Goal: Information Seeking & Learning: Learn about a topic

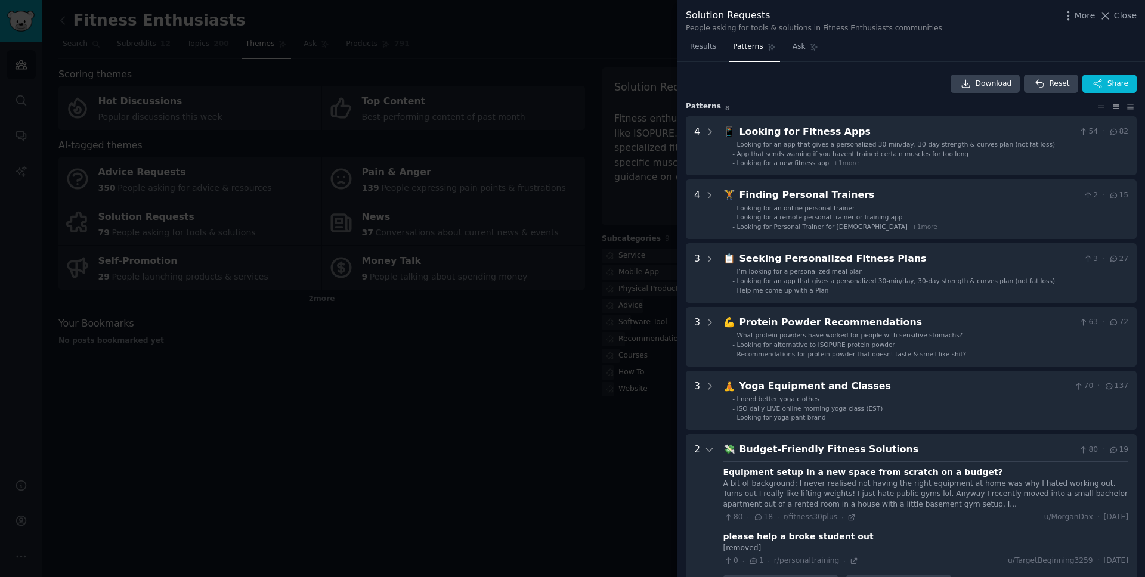
click at [308, 190] on div at bounding box center [572, 288] width 1145 height 577
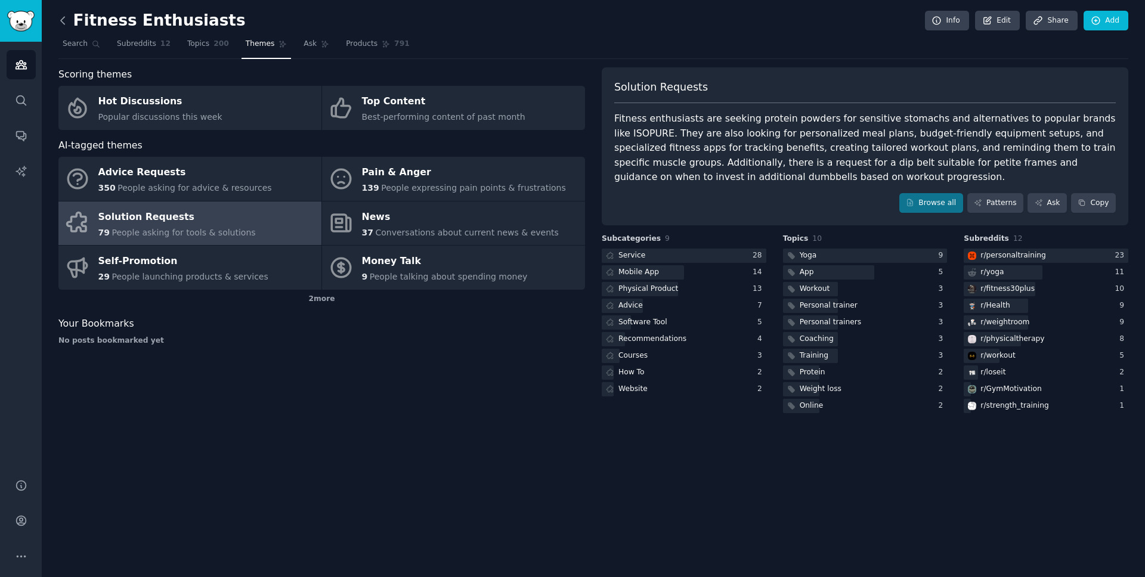
click at [64, 20] on icon at bounding box center [63, 20] width 13 height 13
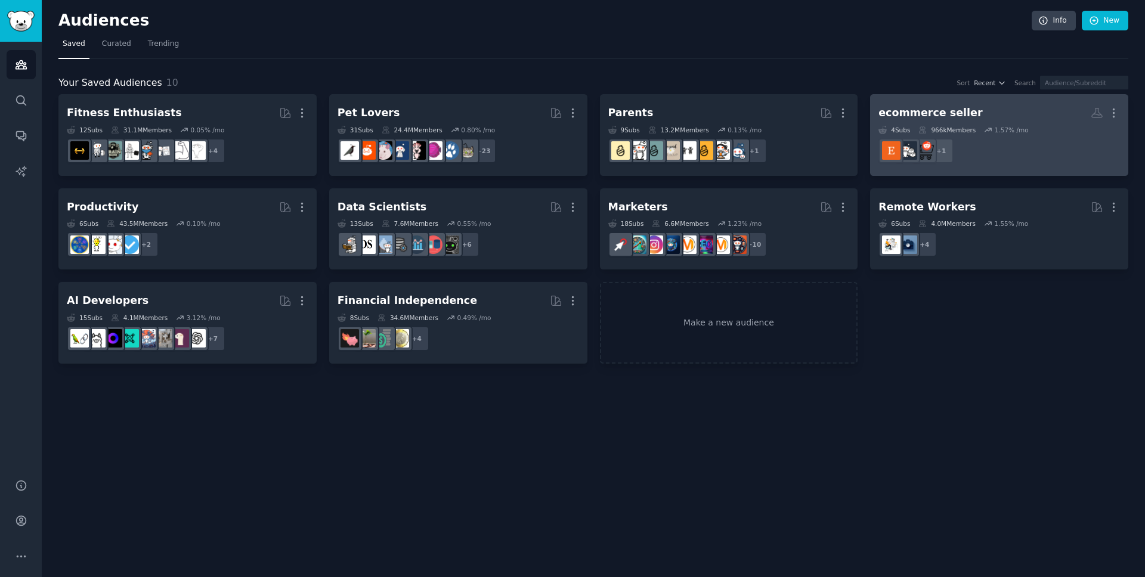
click at [927, 114] on div "ecommerce seller" at bounding box center [930, 113] width 104 height 15
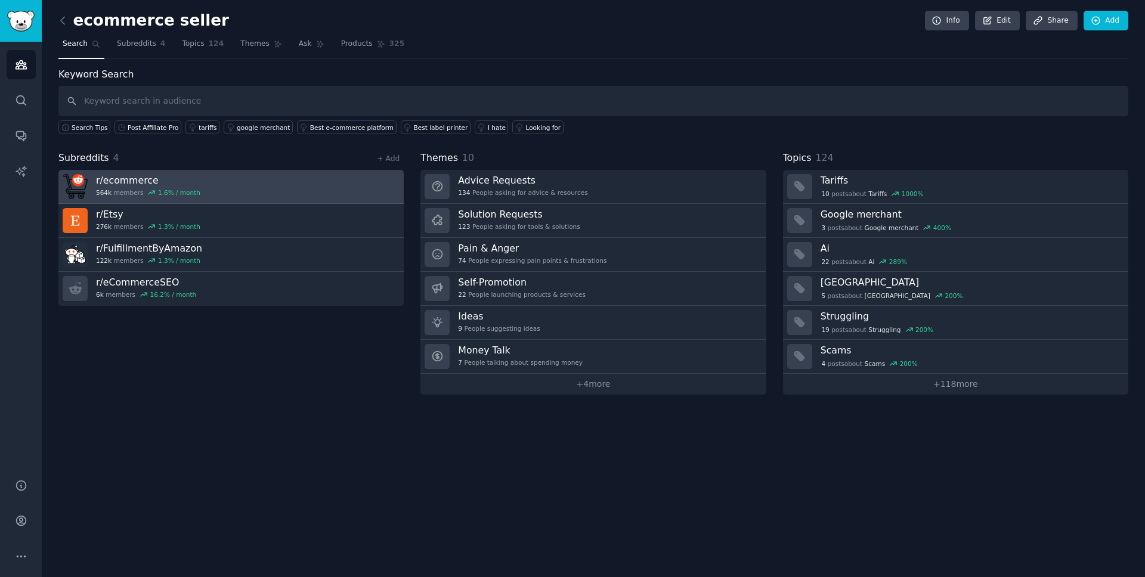
click at [274, 188] on link "r/ ecommerce 564k members 1.6 % / month" at bounding box center [230, 187] width 345 height 34
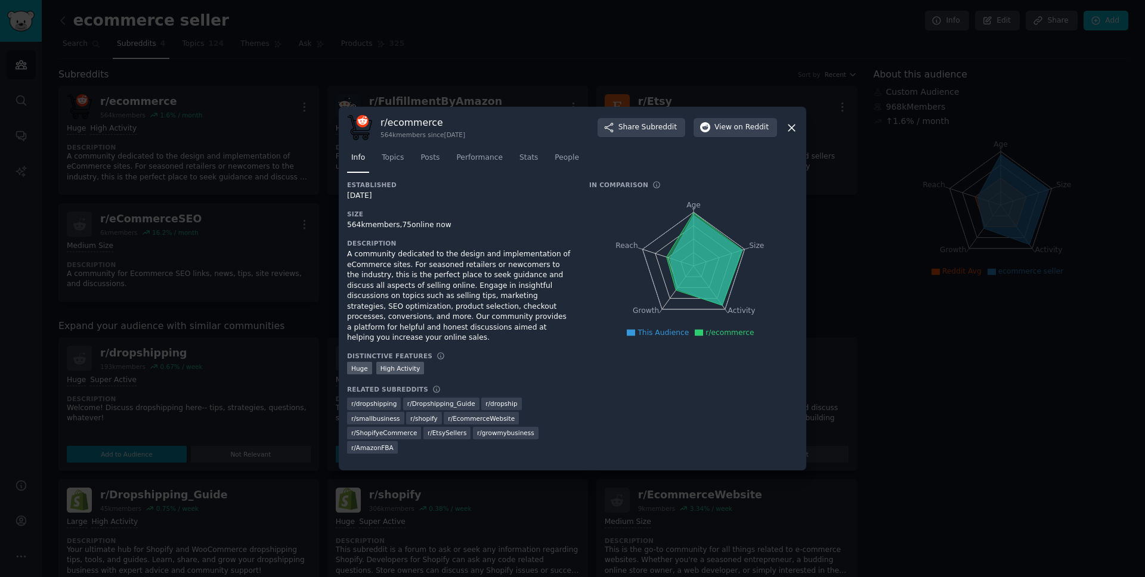
click at [272, 213] on div at bounding box center [572, 288] width 1145 height 577
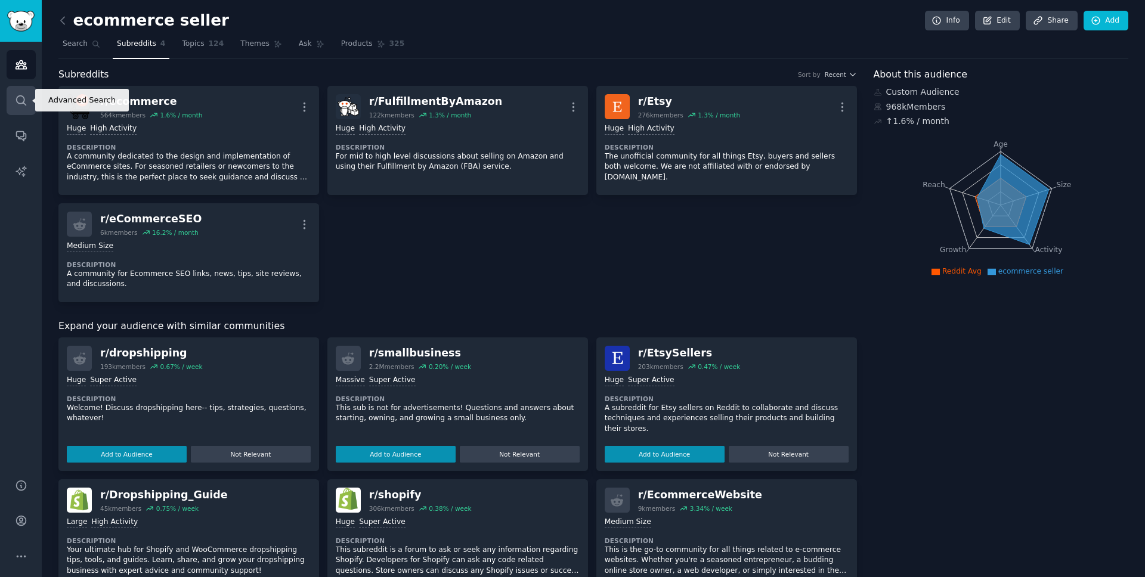
click at [25, 97] on icon "Sidebar" at bounding box center [21, 100] width 13 height 13
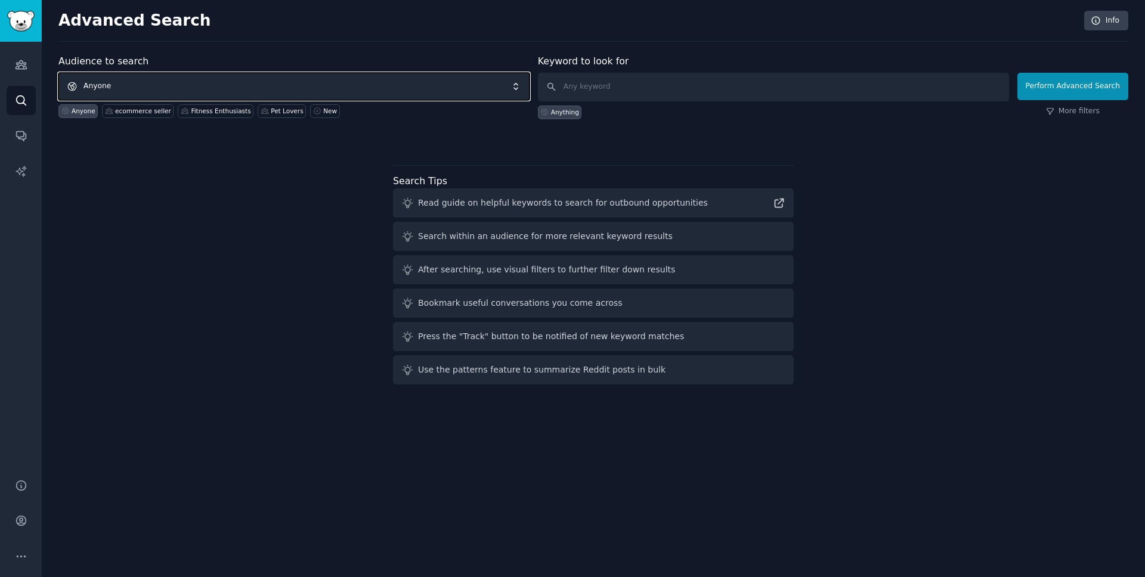
click at [145, 82] on span "Anyone" at bounding box center [293, 86] width 471 height 27
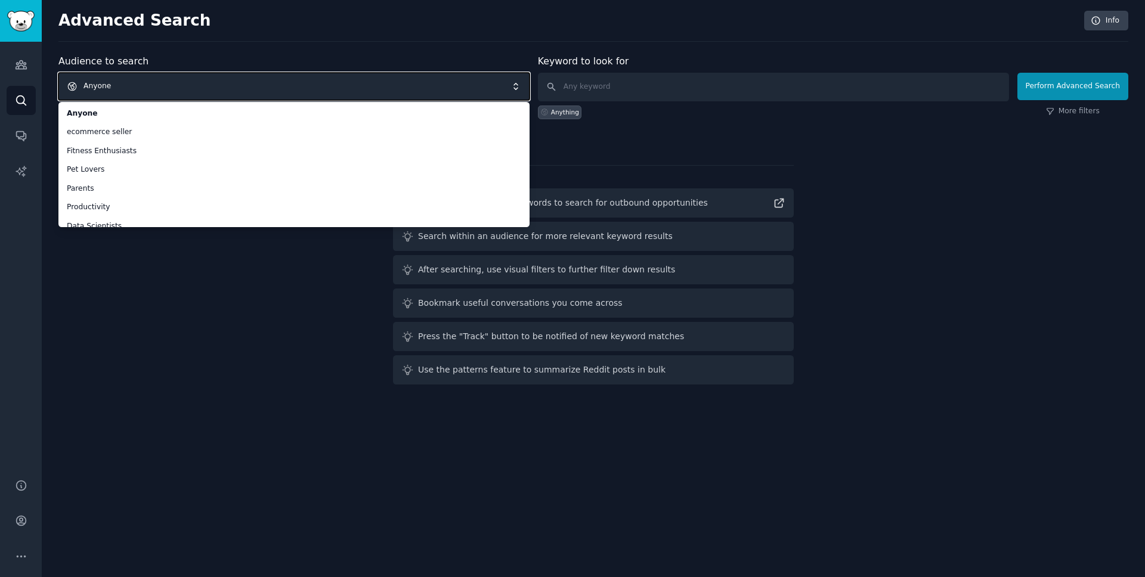
click at [168, 85] on span "Anyone" at bounding box center [293, 86] width 471 height 27
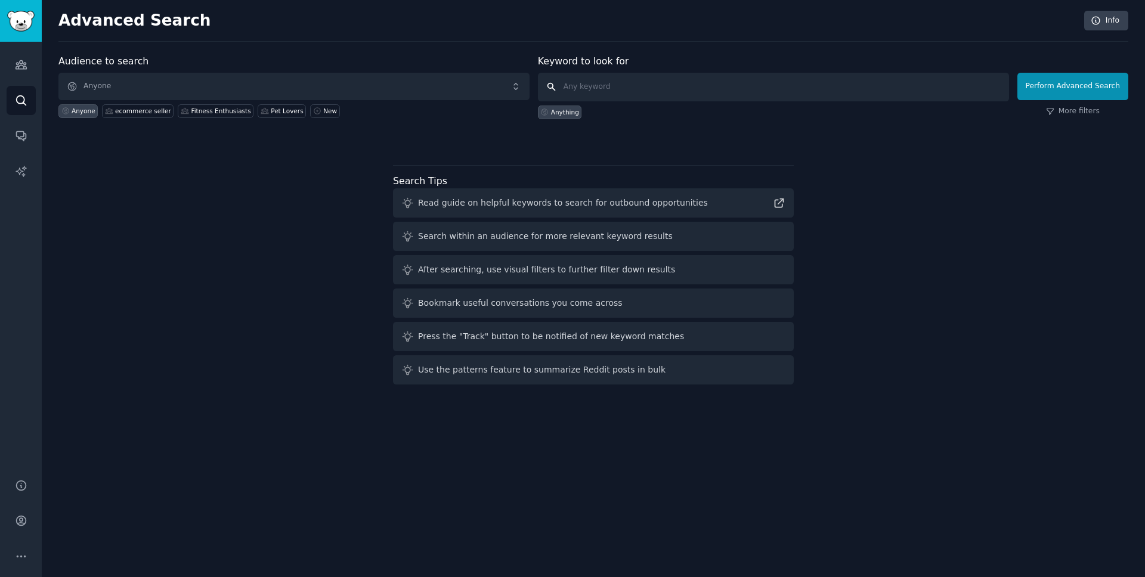
click at [583, 86] on input "text" at bounding box center [773, 87] width 471 height 29
type input "shopify"
click button "Perform Advanced Search" at bounding box center [1072, 86] width 111 height 27
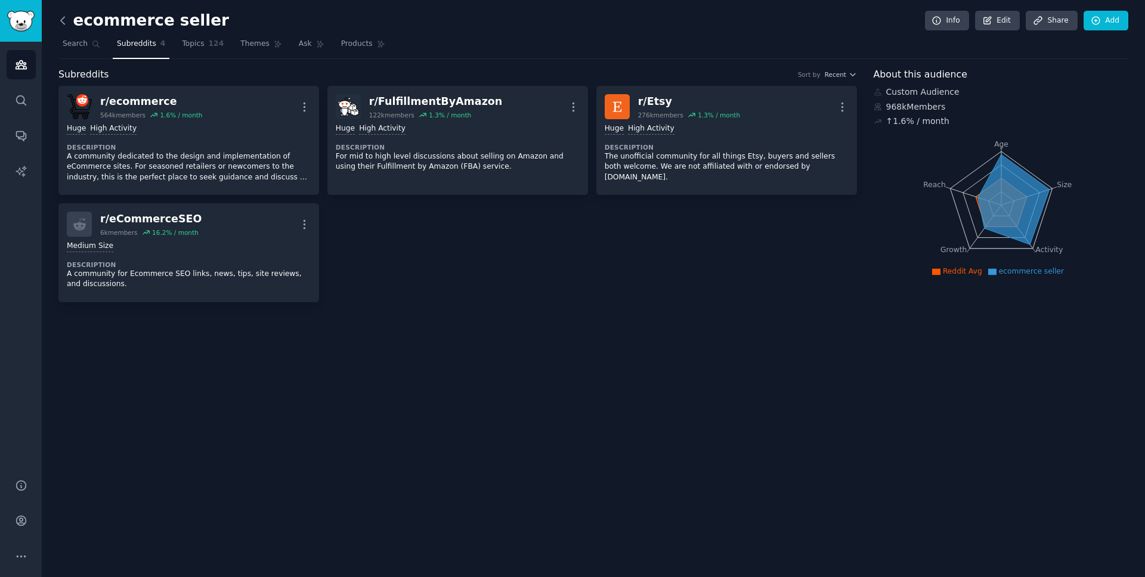
click at [66, 21] on icon at bounding box center [63, 20] width 13 height 13
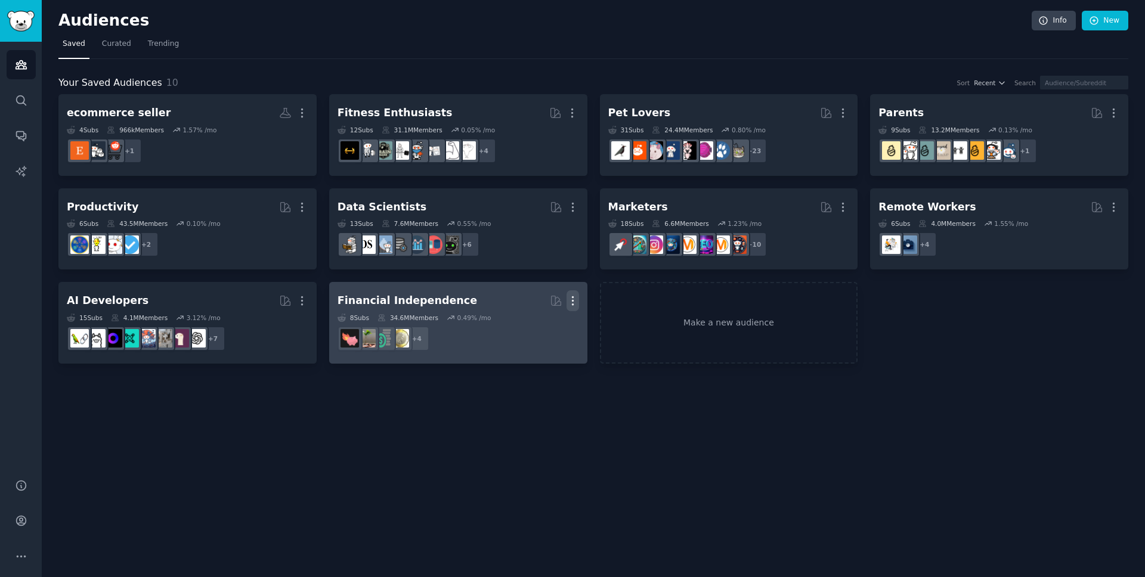
click at [573, 298] on icon "button" at bounding box center [572, 300] width 13 height 13
click at [551, 330] on p "Delete" at bounding box center [539, 326] width 27 height 13
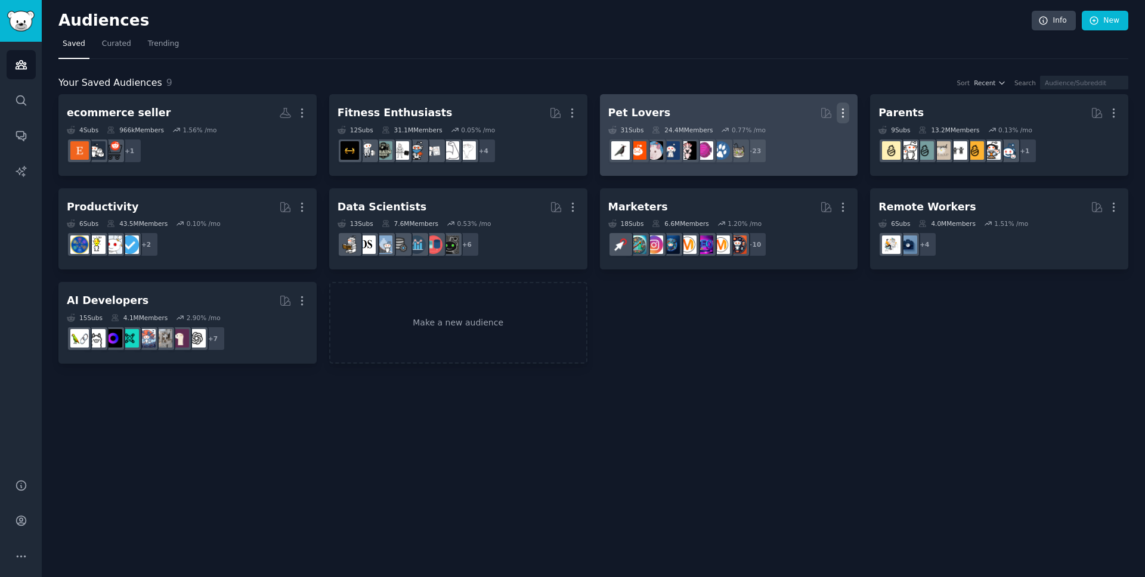
click at [843, 108] on icon "button" at bounding box center [842, 113] width 13 height 13
click at [815, 137] on p "Delete" at bounding box center [809, 138] width 27 height 13
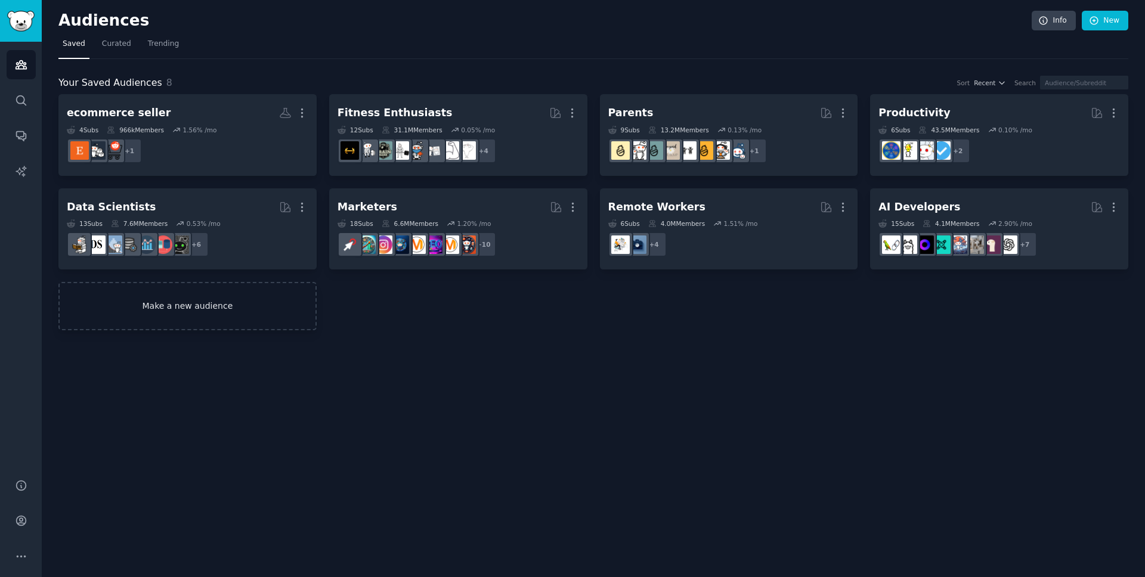
click at [190, 296] on link "Make a new audience" at bounding box center [187, 306] width 258 height 48
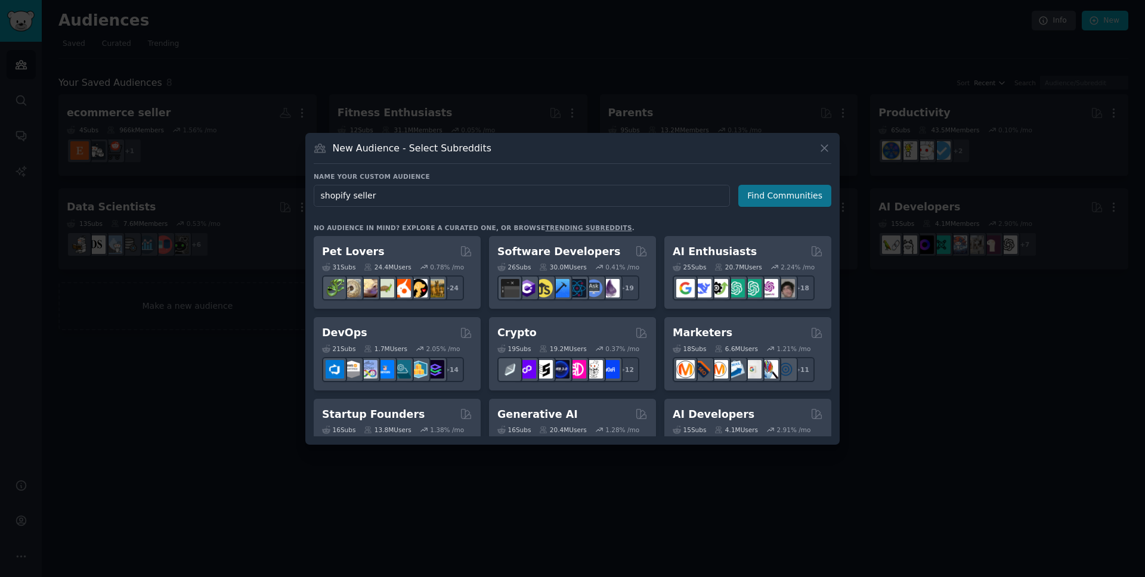
type input "shopify seller"
click at [765, 203] on button "Find Communities" at bounding box center [784, 196] width 93 height 22
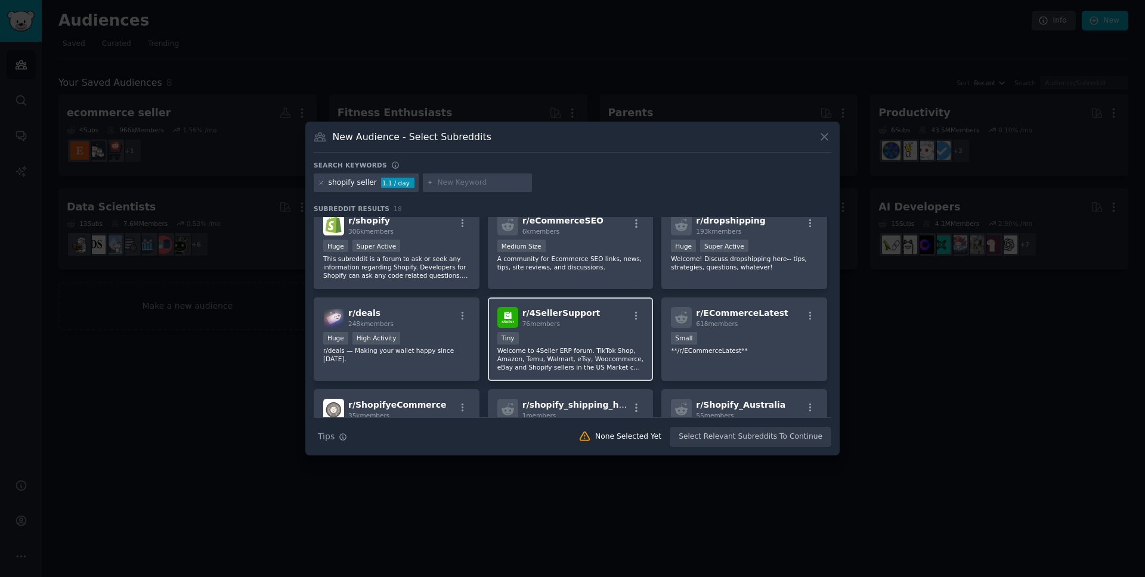
scroll to position [13, 0]
click at [407, 240] on div "Huge Super Active" at bounding box center [396, 245] width 147 height 15
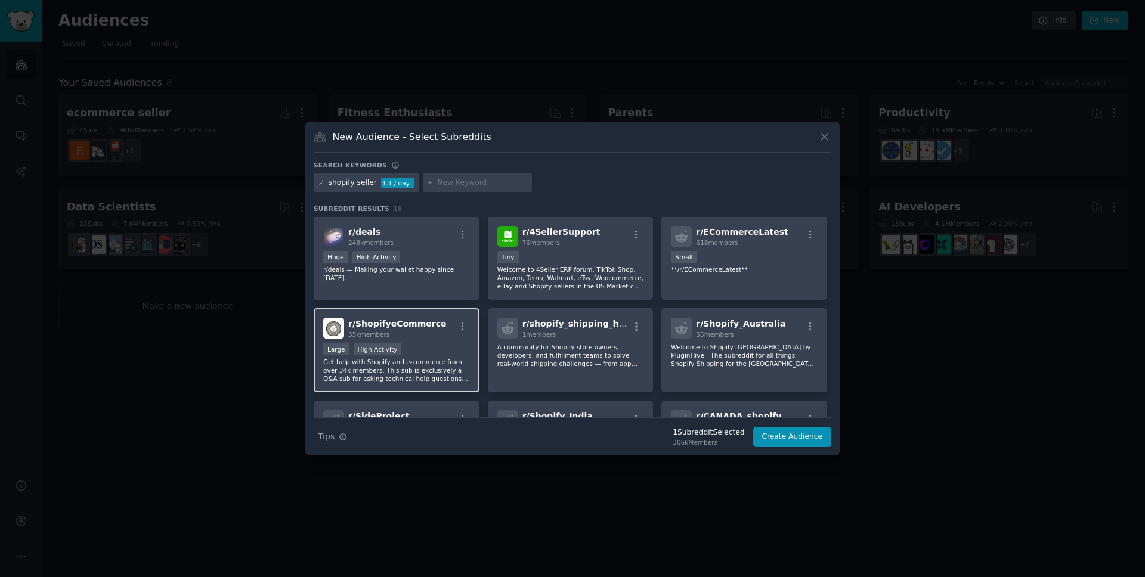
scroll to position [128, 0]
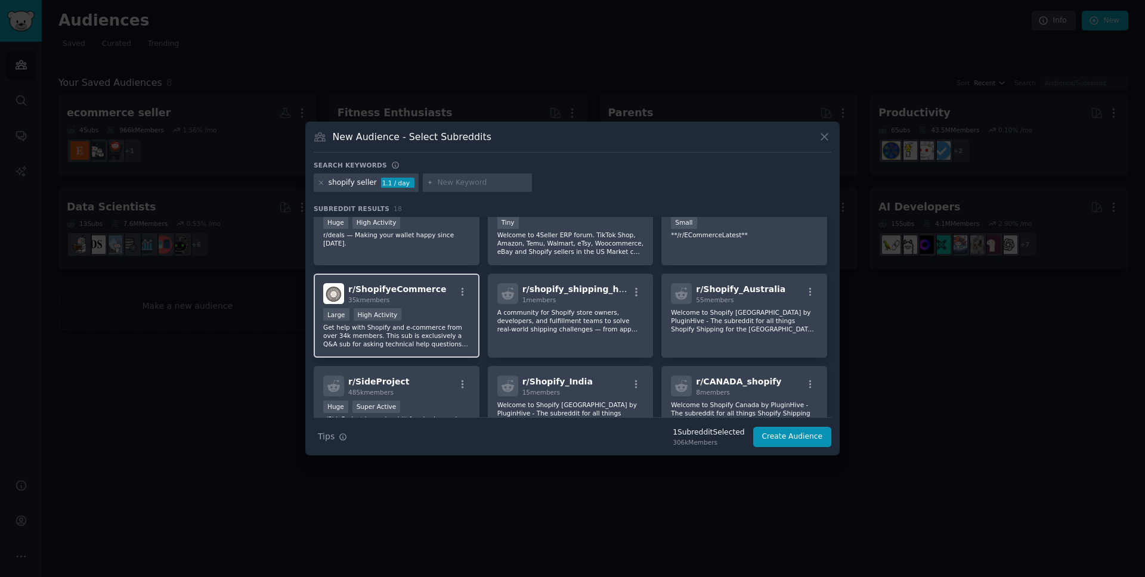
click at [438, 295] on div "r/ ShopifyeCommerce 35k members" at bounding box center [396, 293] width 147 height 21
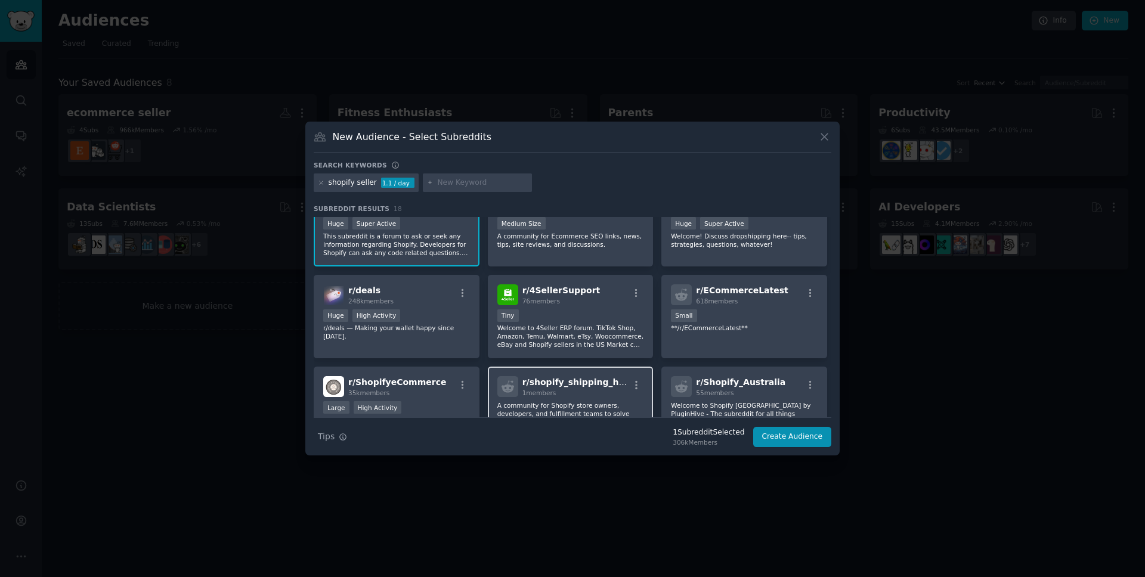
scroll to position [43, 0]
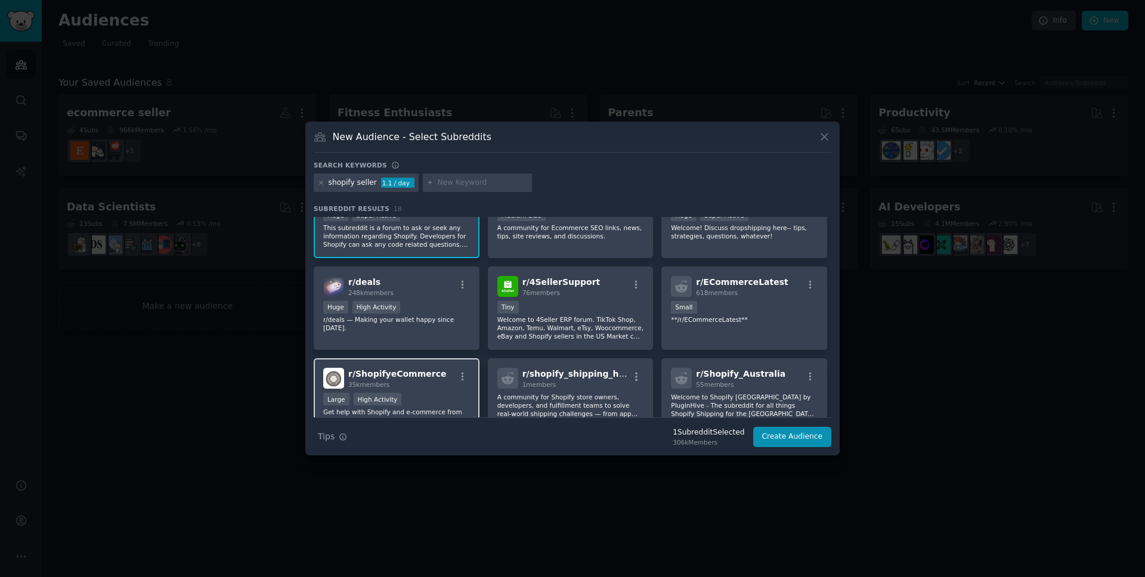
click at [441, 368] on div "r/ ShopifyeCommerce 35k members" at bounding box center [396, 378] width 147 height 21
click at [786, 431] on button "Create Audience" at bounding box center [792, 437] width 79 height 20
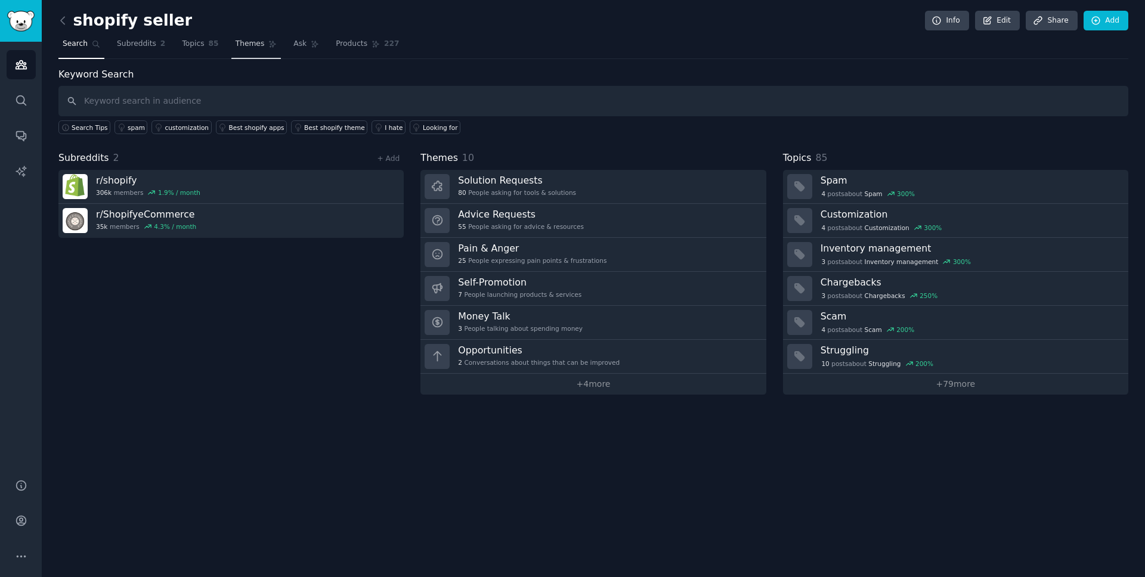
click at [241, 49] on link "Themes" at bounding box center [256, 47] width 50 height 24
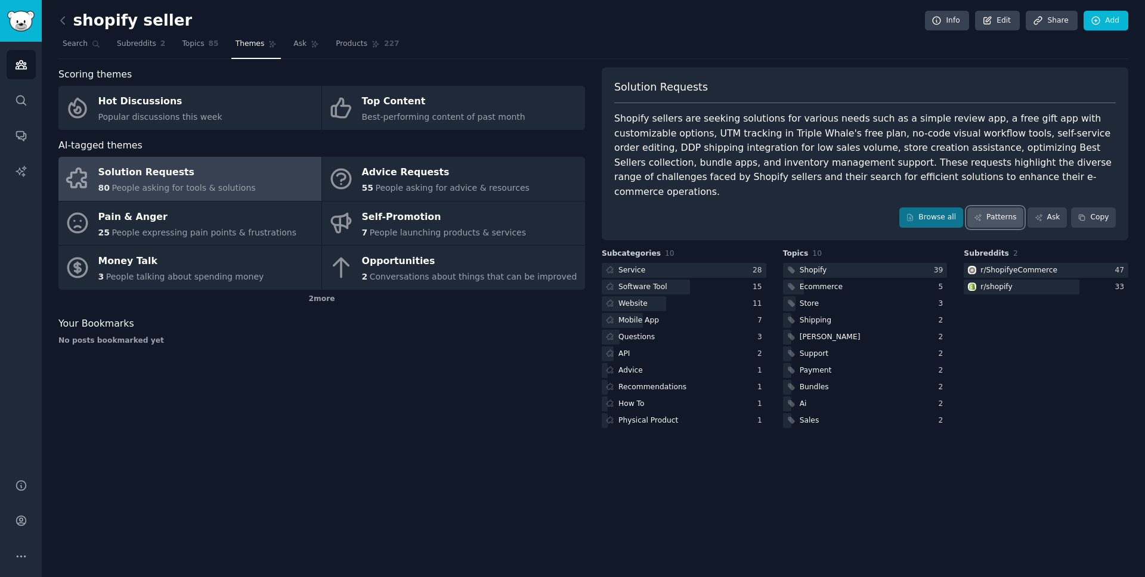
click at [1003, 207] on link "Patterns" at bounding box center [995, 217] width 56 height 20
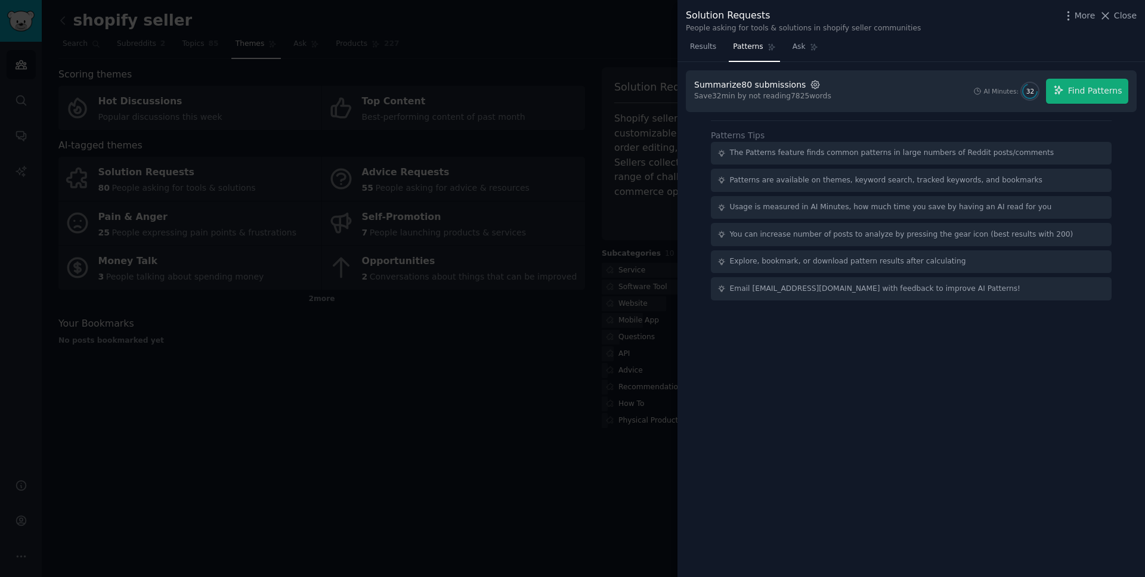
click at [812, 85] on icon "button" at bounding box center [815, 84] width 8 height 8
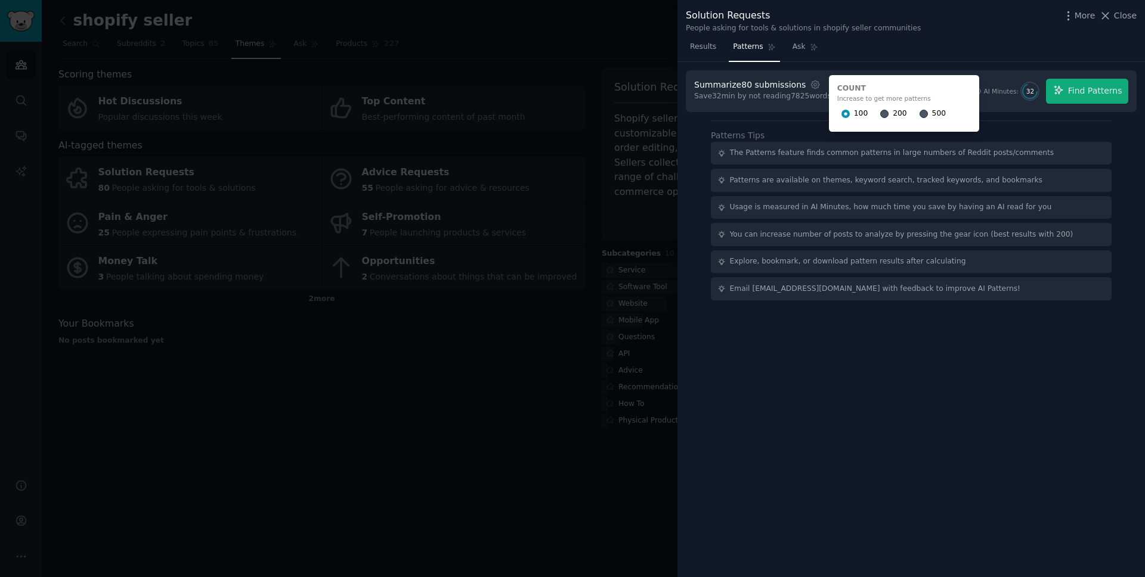
click at [893, 110] on span "200" at bounding box center [899, 113] width 14 height 11
click at [888, 110] on input "200" at bounding box center [884, 114] width 8 height 8
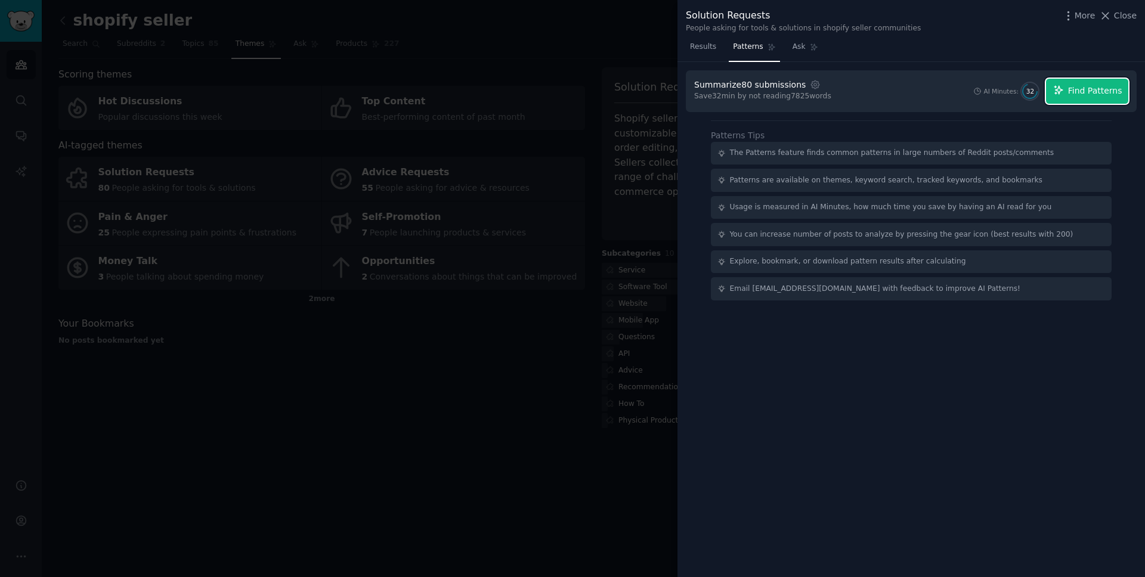
click at [1083, 95] on span "Find Patterns" at bounding box center [1095, 91] width 54 height 13
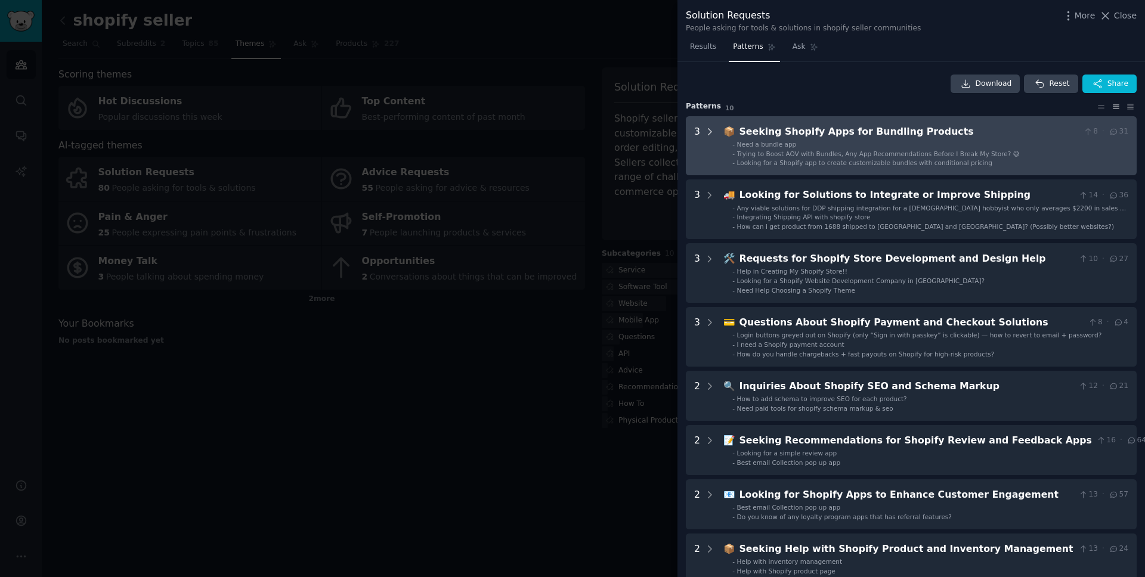
click at [706, 131] on icon at bounding box center [709, 131] width 11 height 11
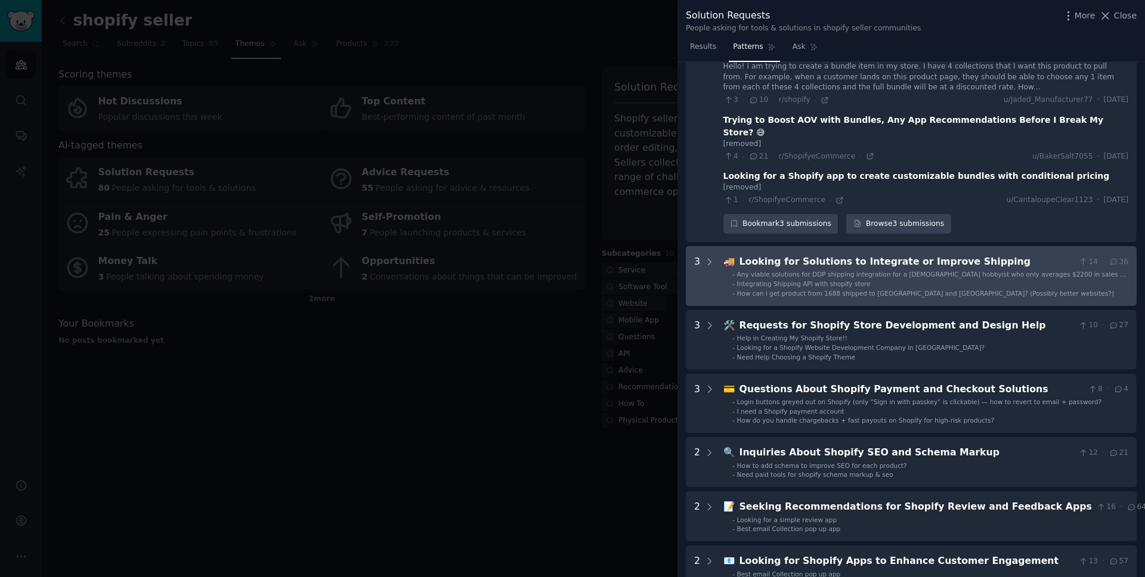
scroll to position [104, 0]
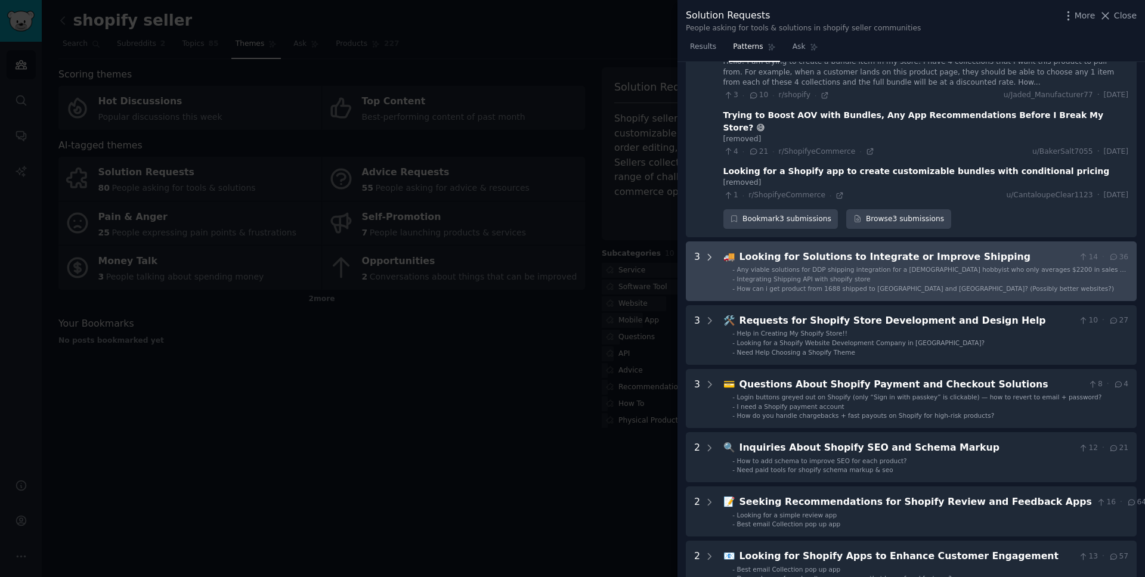
click at [712, 252] on icon at bounding box center [709, 257] width 11 height 11
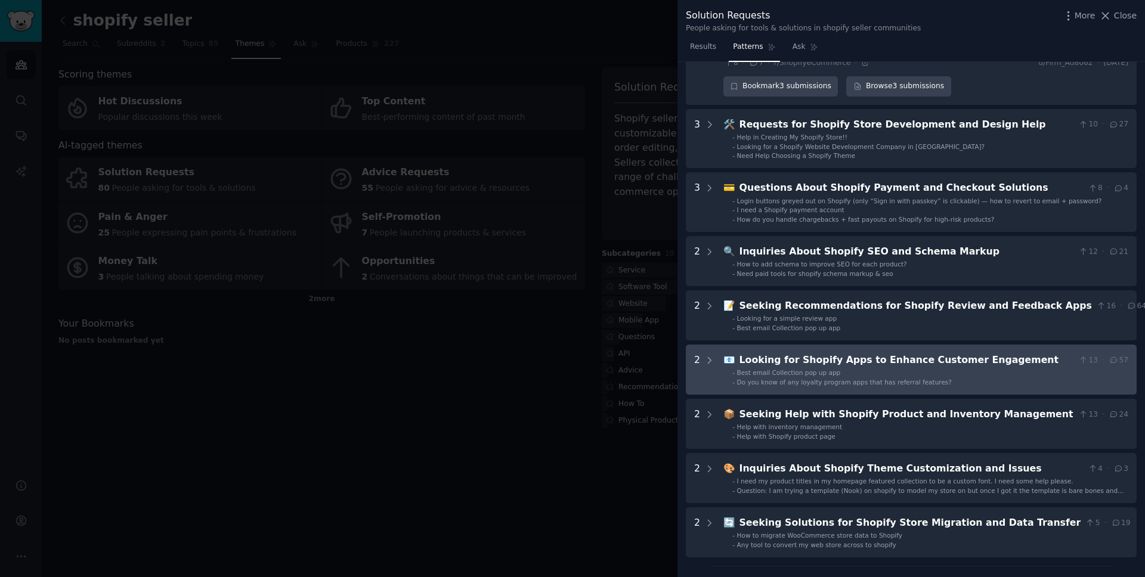
scroll to position [507, 0]
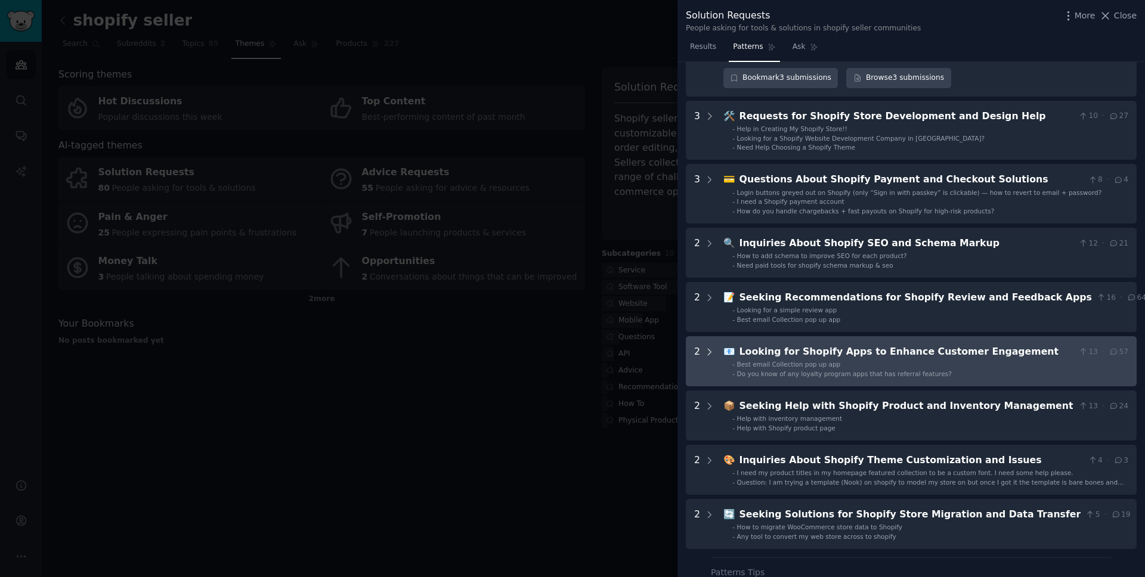
click at [708, 347] on icon at bounding box center [709, 352] width 11 height 11
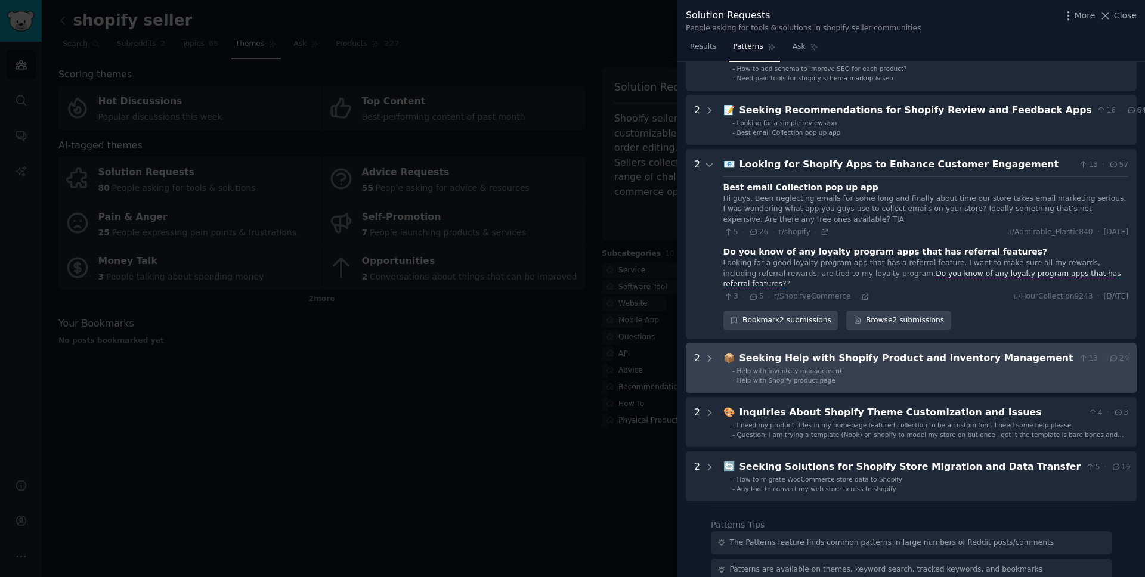
scroll to position [691, 0]
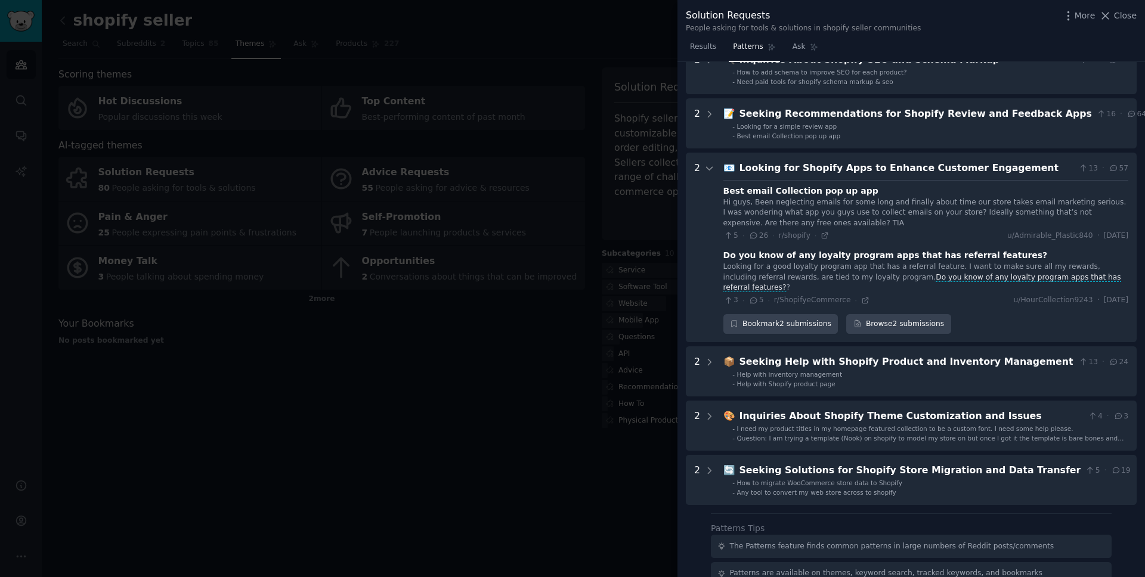
click at [765, 185] on div "Best email Collection pop up app" at bounding box center [800, 191] width 155 height 13
click at [763, 197] on div "Hi guys, Been neglecting emails for some long and finally about time our store …" at bounding box center [925, 213] width 405 height 32
click at [723, 197] on div "Hi guys, Been neglecting emails for some long and finally about time our store …" at bounding box center [925, 213] width 405 height 32
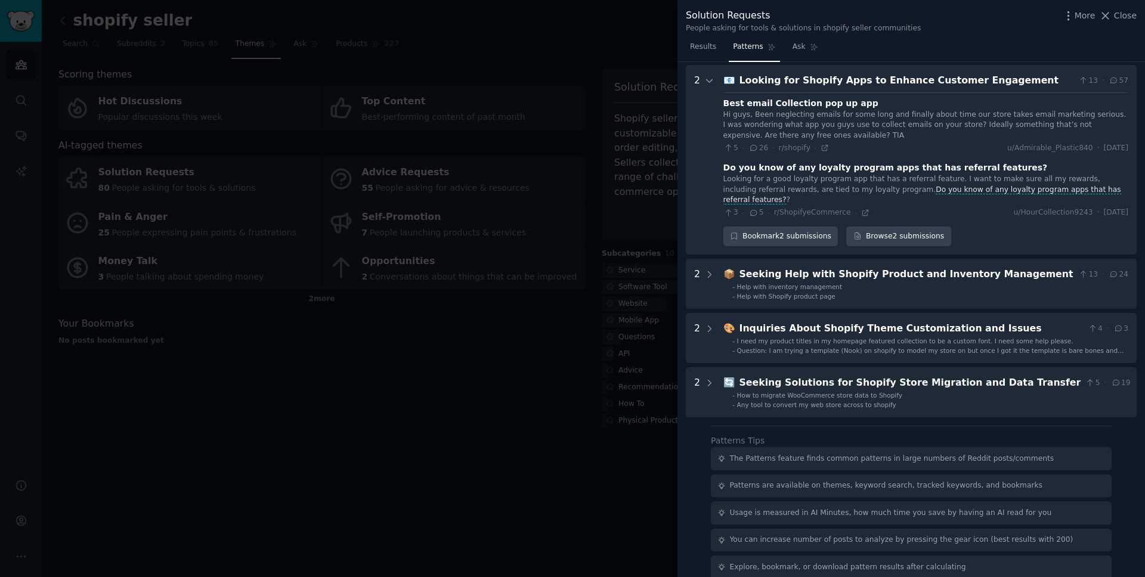
scroll to position [784, 0]
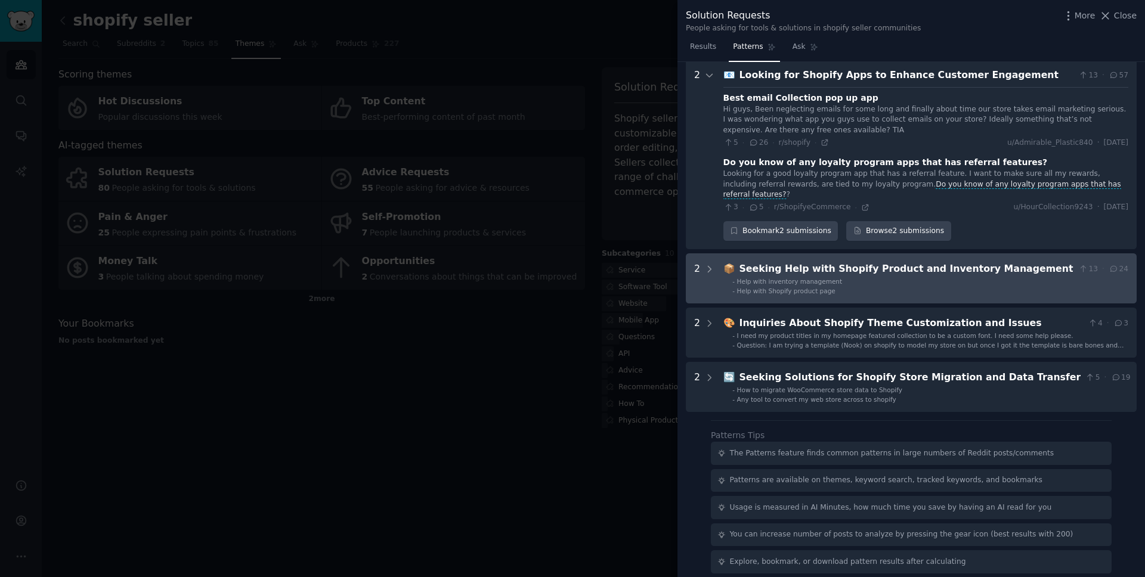
click at [761, 262] on div "Seeking Help with Shopify Product and Inventory Management" at bounding box center [906, 269] width 334 height 15
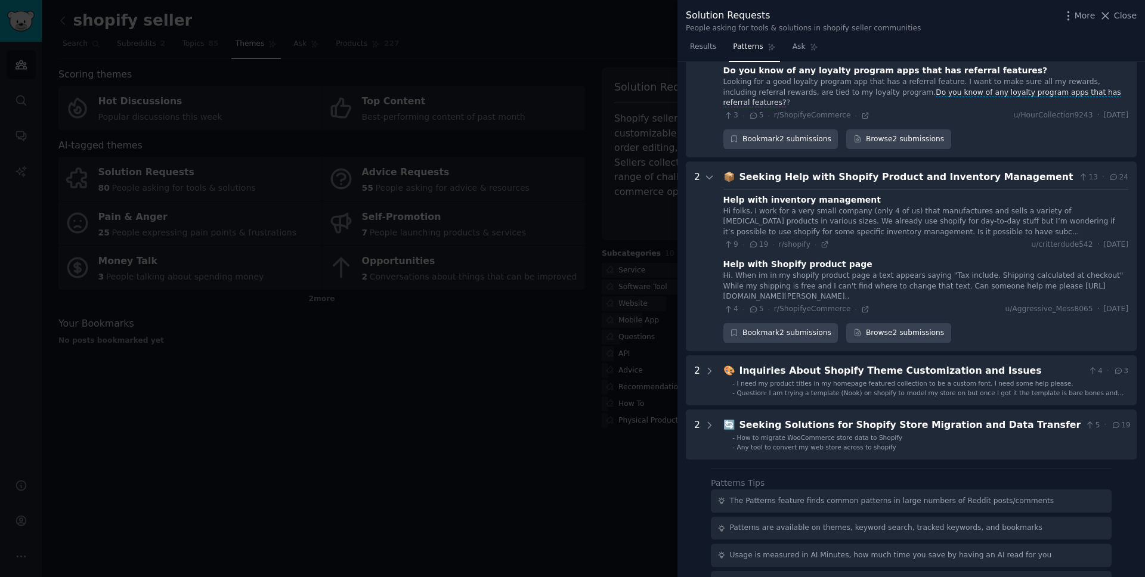
scroll to position [843, 0]
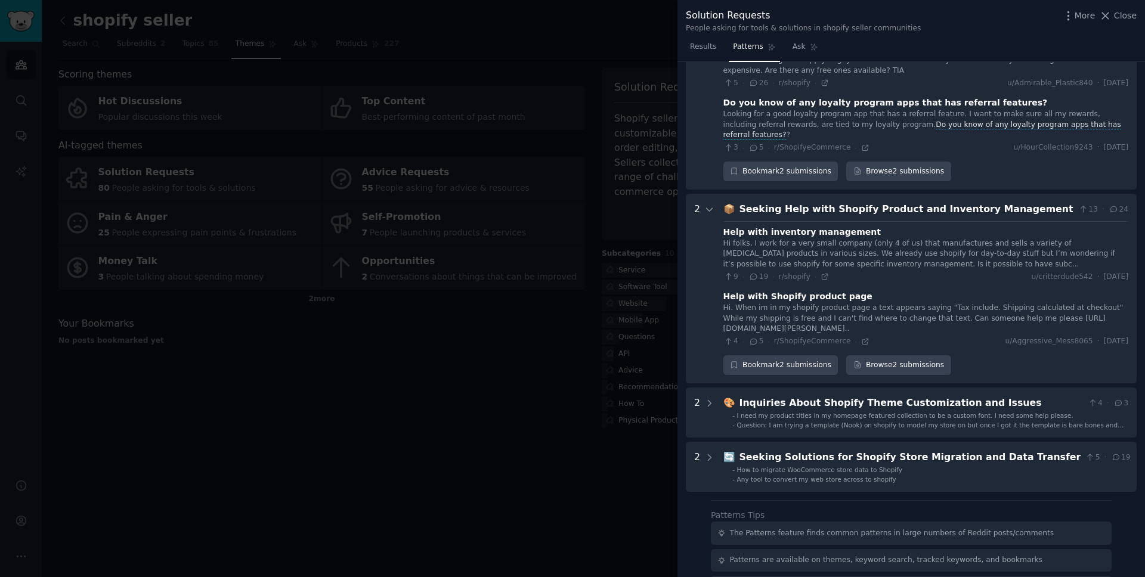
click at [767, 226] on div "Help with inventory management" at bounding box center [801, 232] width 157 height 13
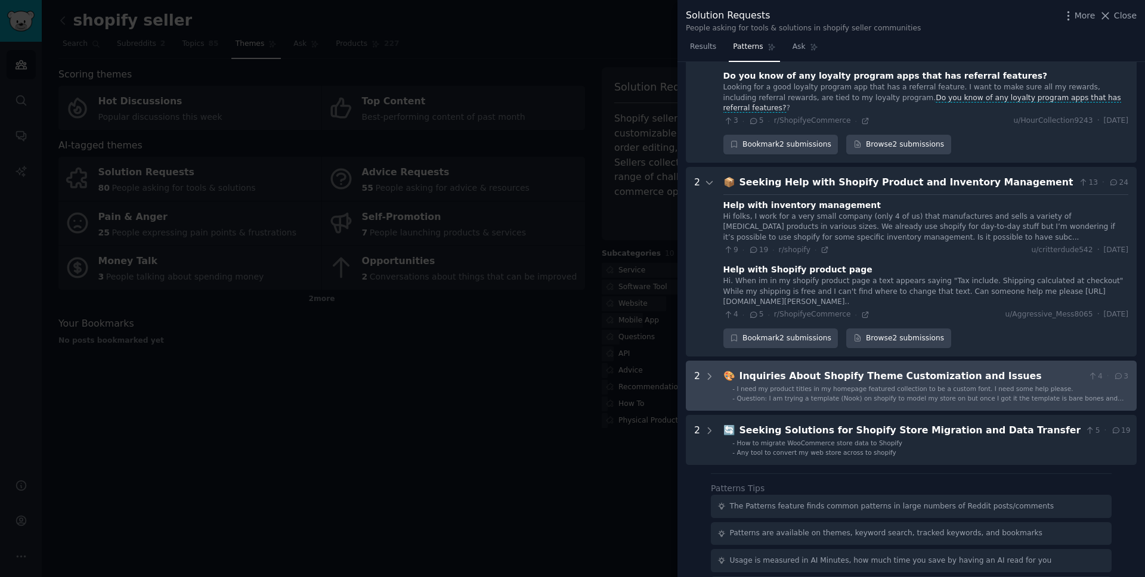
scroll to position [923, 0]
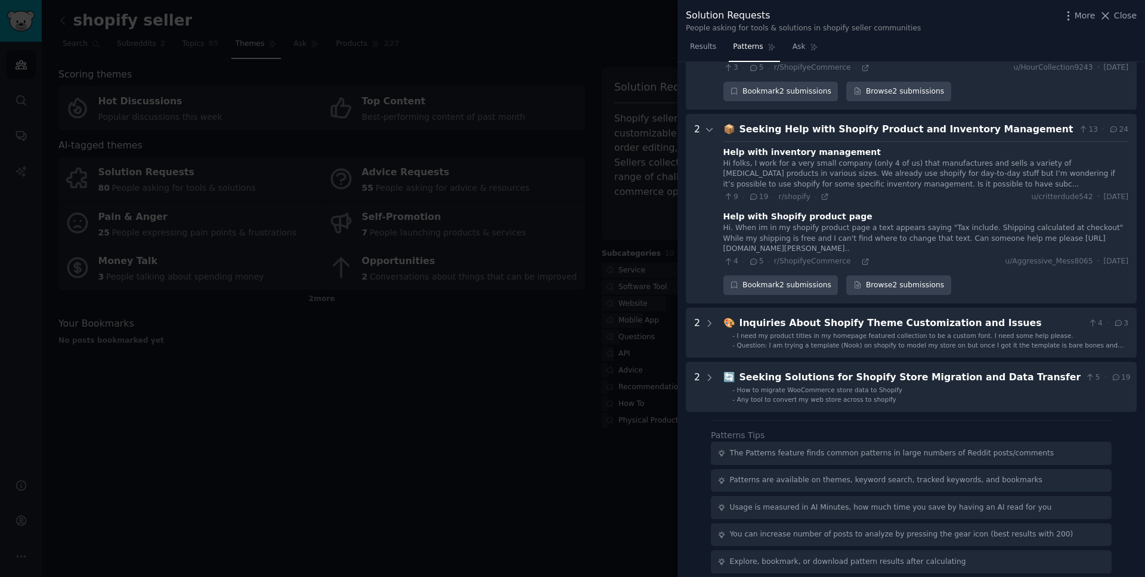
click at [497, 117] on div at bounding box center [572, 288] width 1145 height 577
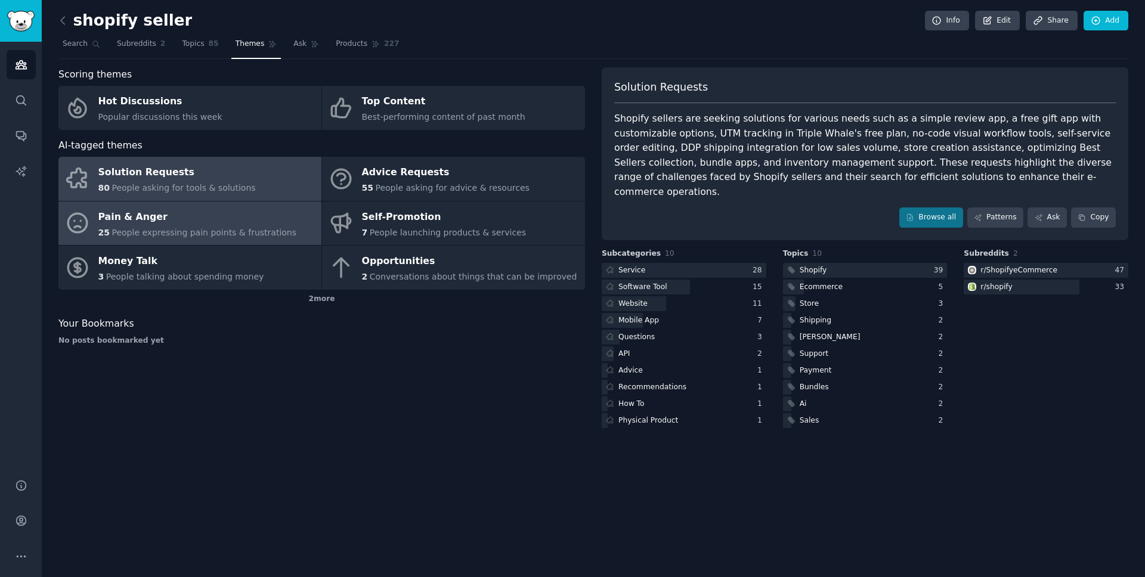
click at [231, 225] on div "Pain & Anger" at bounding box center [197, 216] width 199 height 19
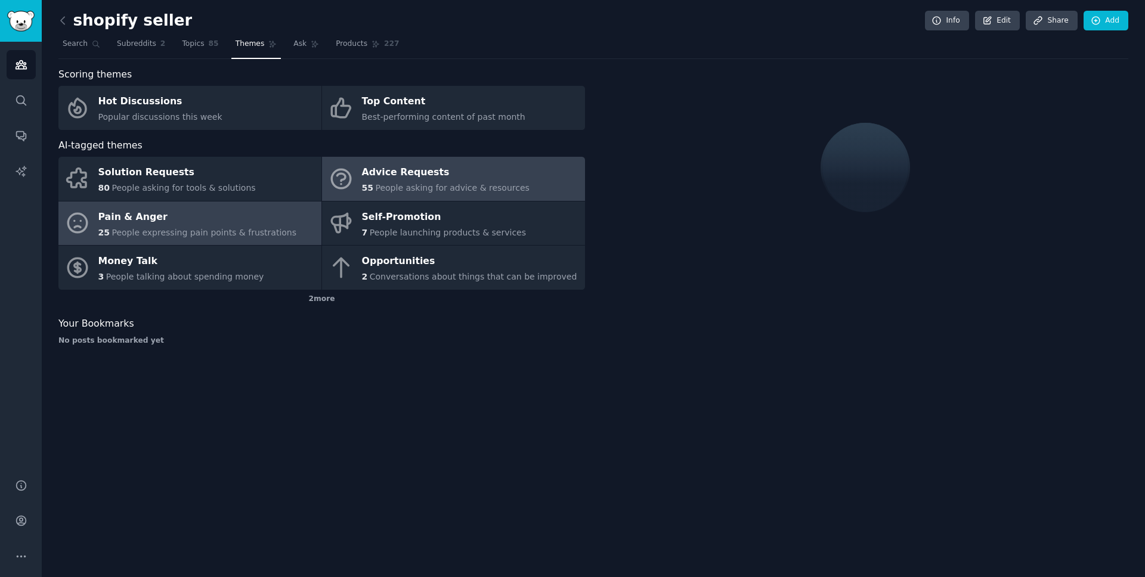
click at [354, 170] on link "Advice Requests 55 People asking for advice & resources" at bounding box center [453, 179] width 263 height 44
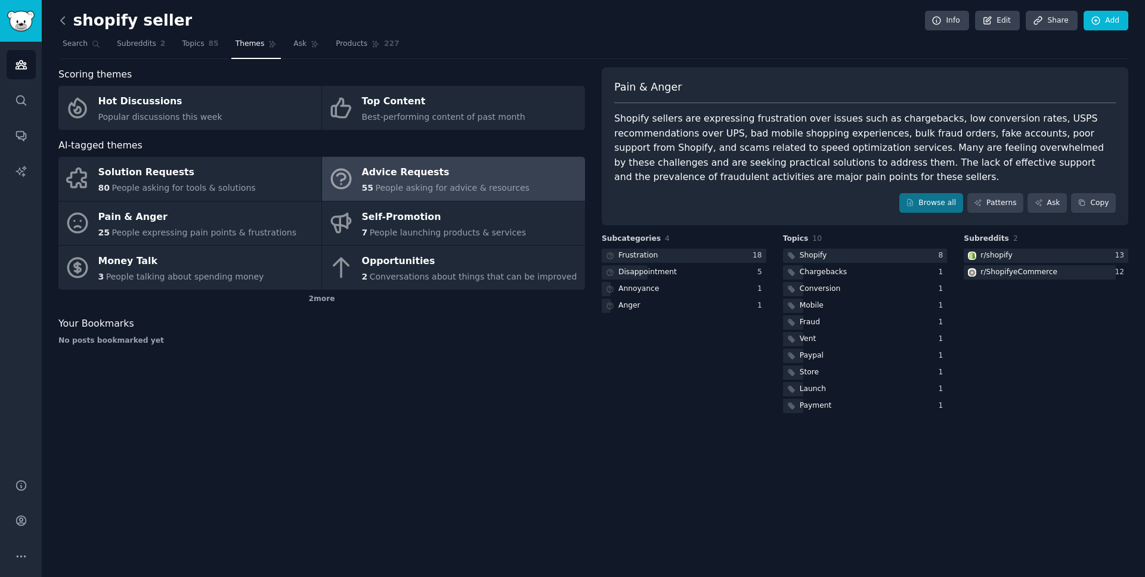
click at [60, 21] on icon at bounding box center [63, 20] width 13 height 13
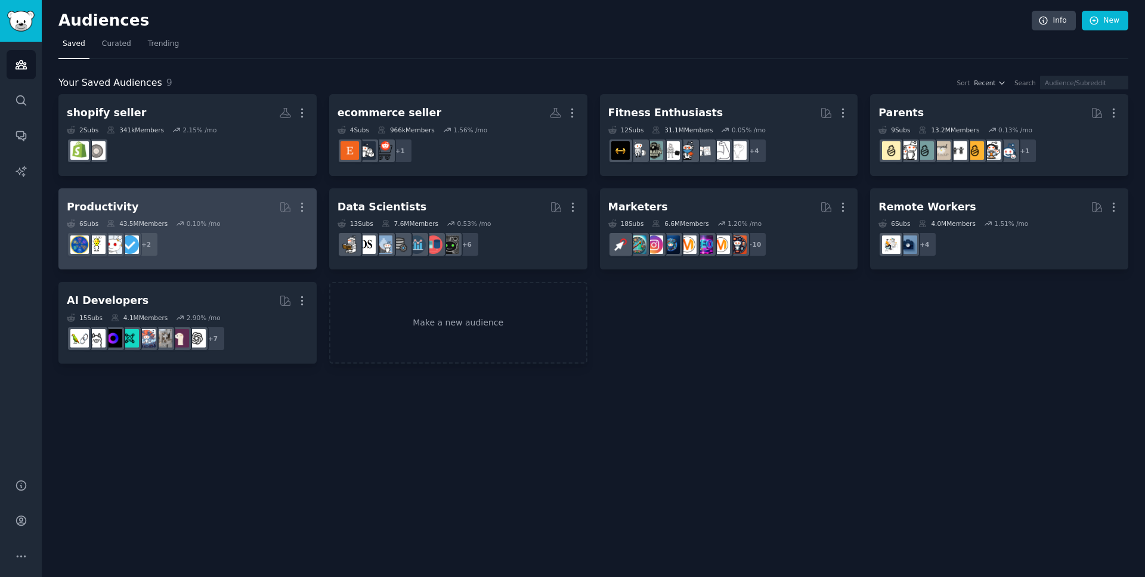
click at [238, 209] on h2 "Productivity More" at bounding box center [187, 207] width 241 height 21
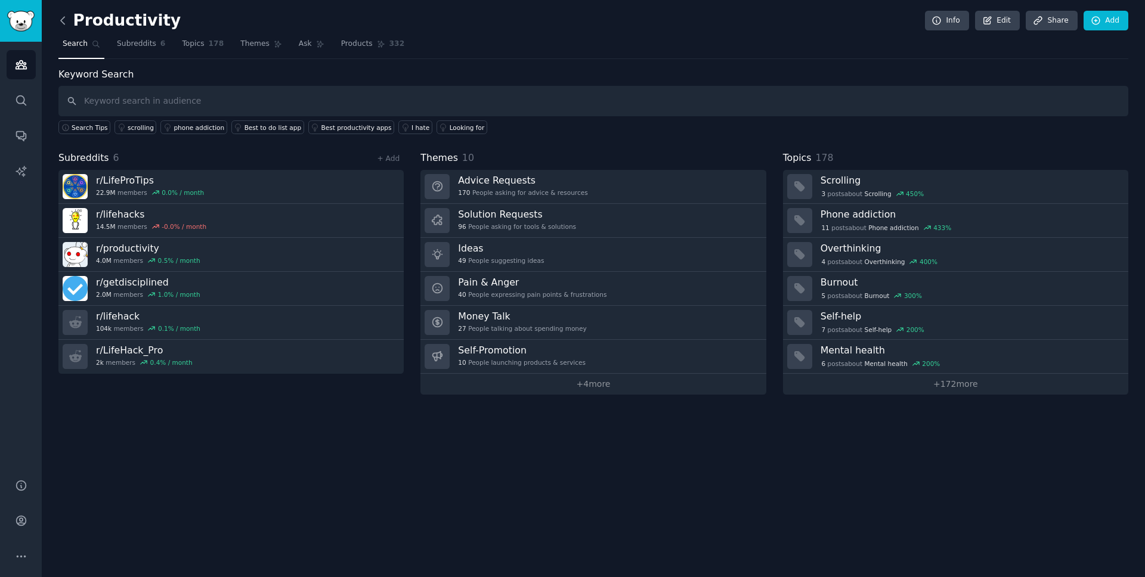
click at [61, 17] on icon at bounding box center [63, 20] width 13 height 13
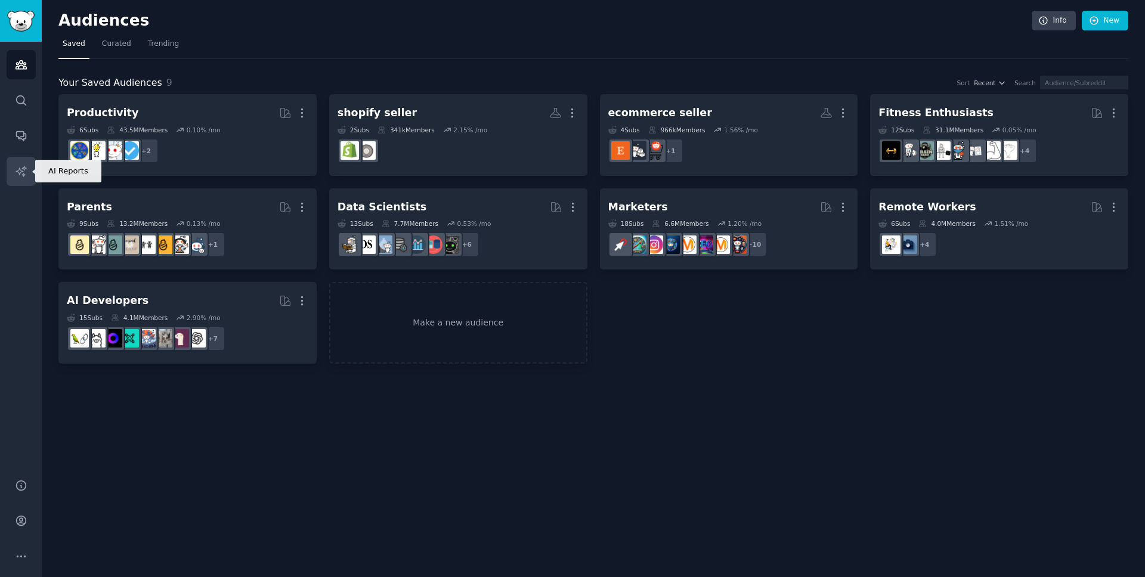
click at [24, 160] on link "AI Reports" at bounding box center [21, 171] width 29 height 29
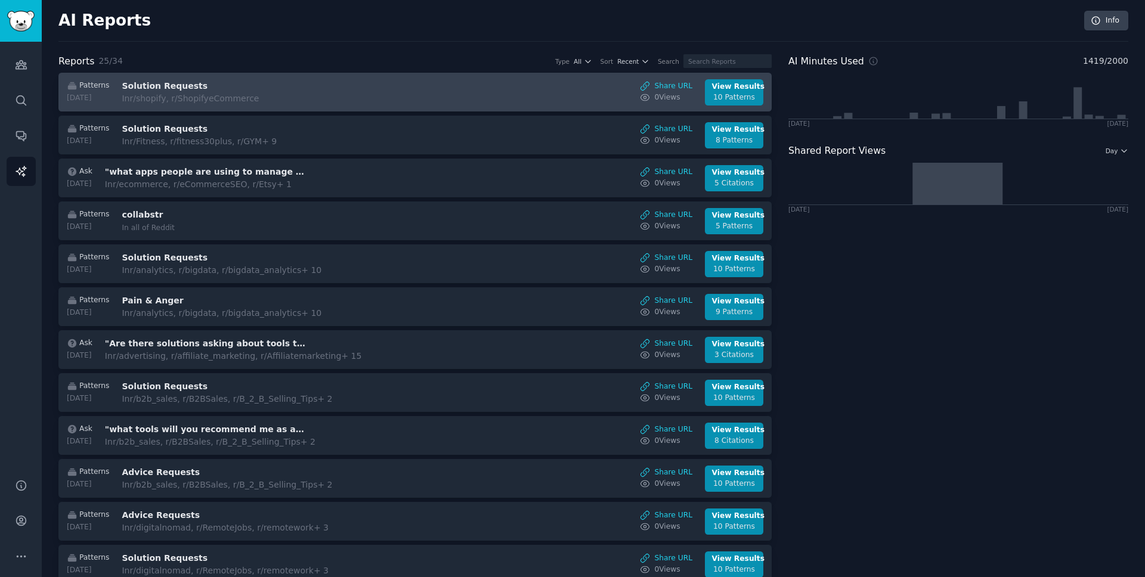
click at [327, 86] on div "Patterns [DATE] Solution Requests In r/shopify, r/ShopifyeCommerce Share URL 0 …" at bounding box center [415, 92] width 700 height 26
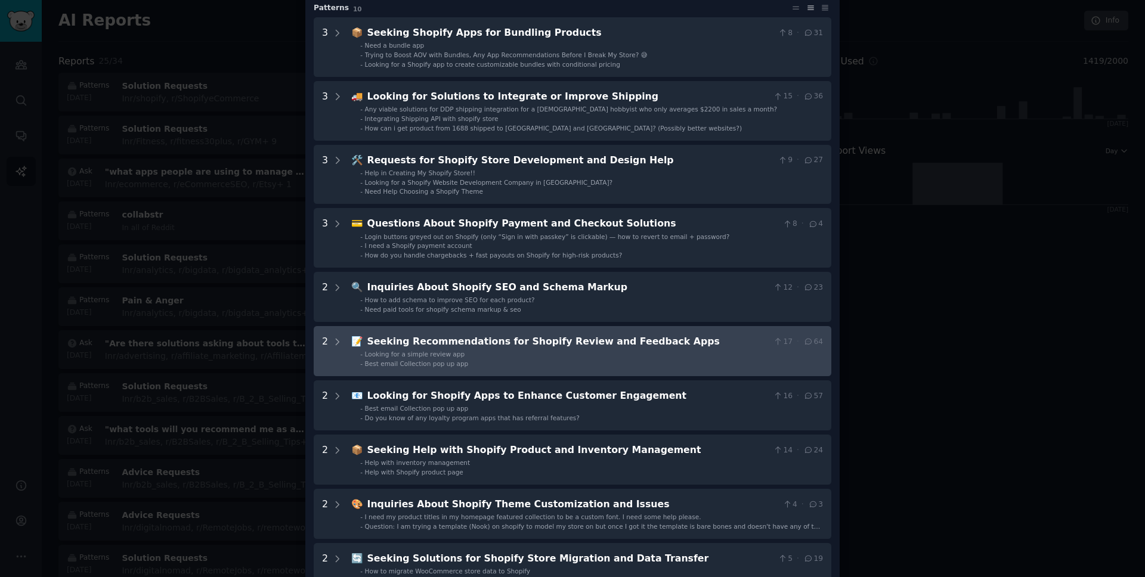
scroll to position [82, 0]
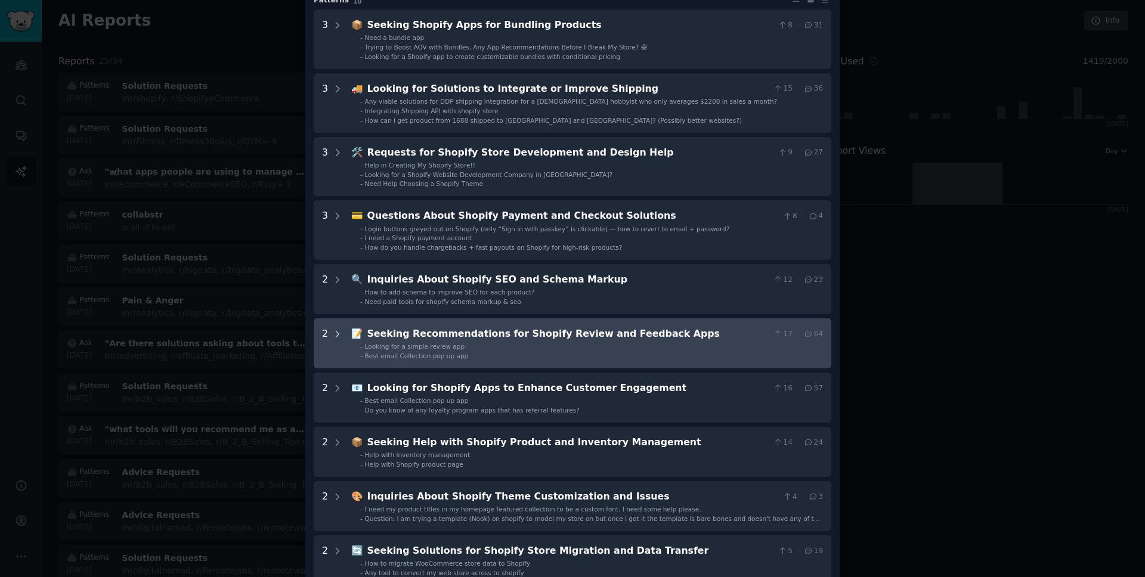
click at [339, 333] on icon at bounding box center [337, 334] width 11 height 11
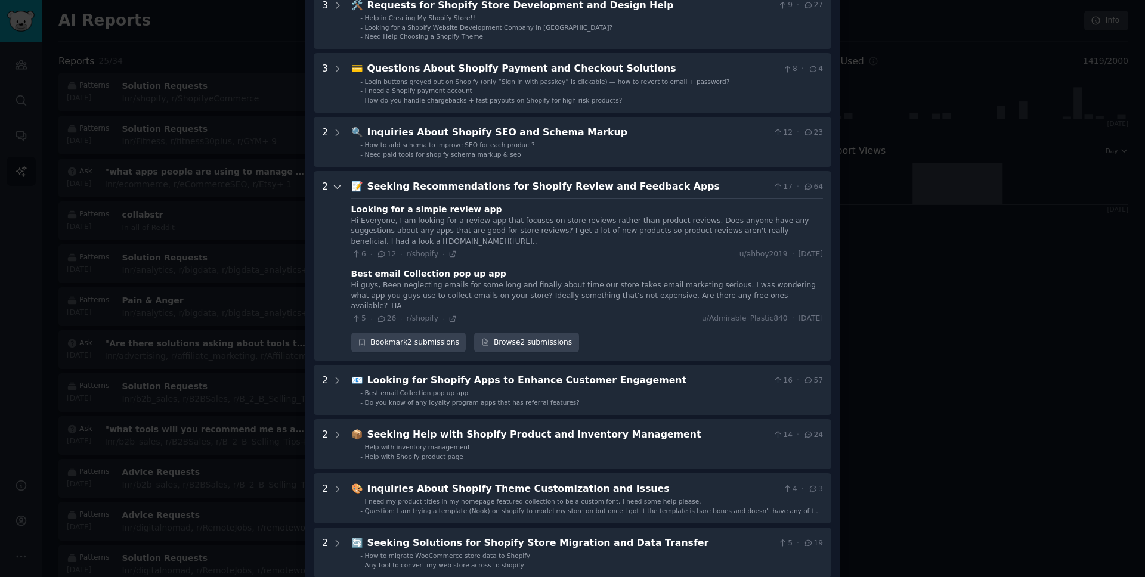
scroll to position [241, 0]
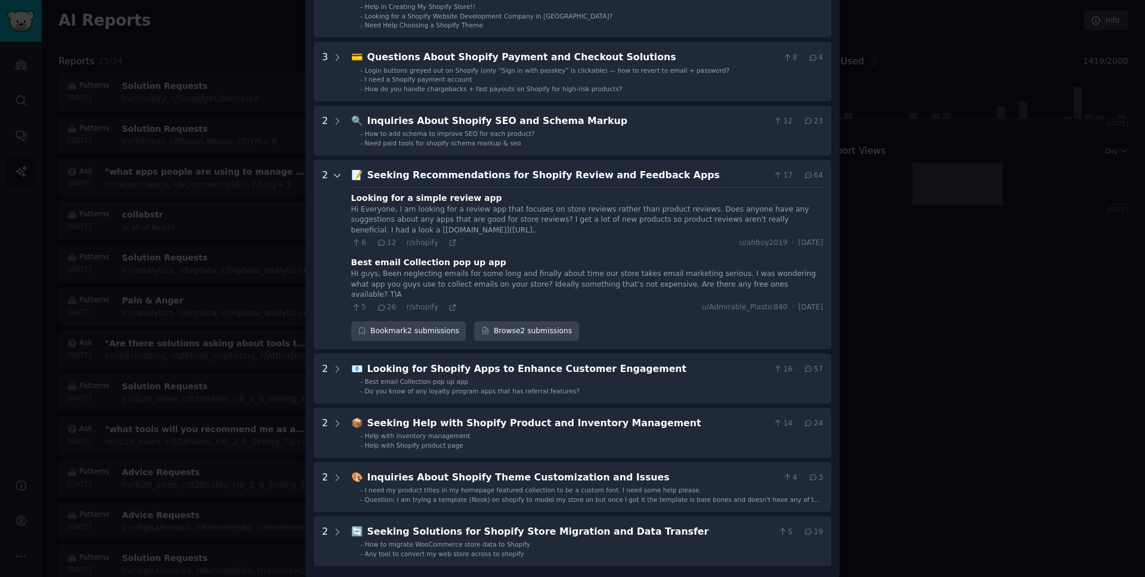
click at [339, 333] on Apps "2 📝 Seeking Recommendations for Shopify Review and Feedback Apps 17 · 64 Lookin…" at bounding box center [572, 255] width 517 height 190
click at [450, 240] on icon at bounding box center [452, 242] width 5 height 5
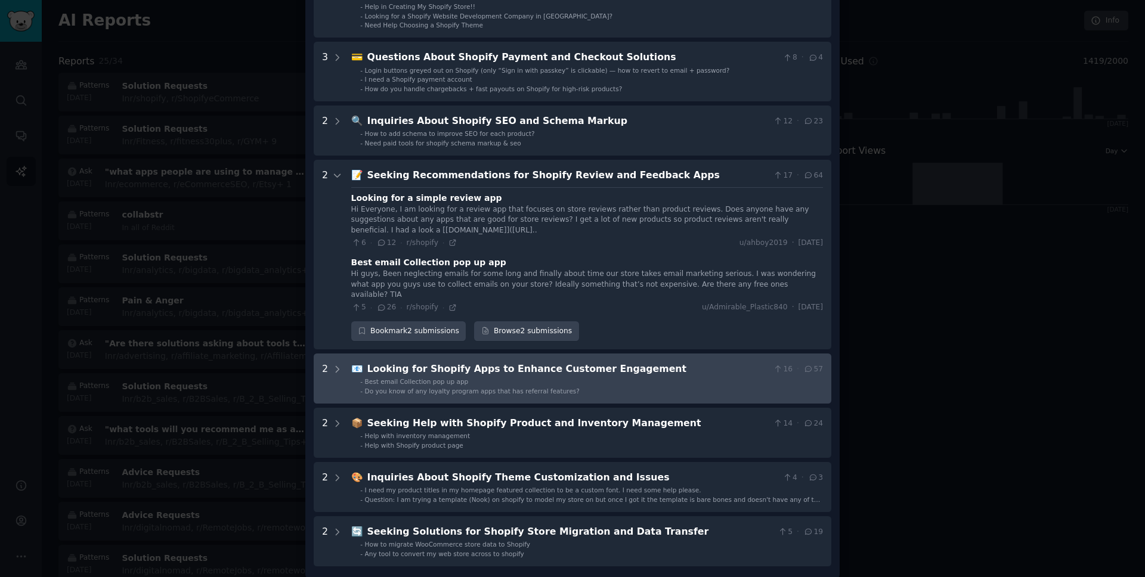
click at [525, 362] on div "Looking for Shopify Apps to Enhance Customer Engagement" at bounding box center [567, 369] width 401 height 15
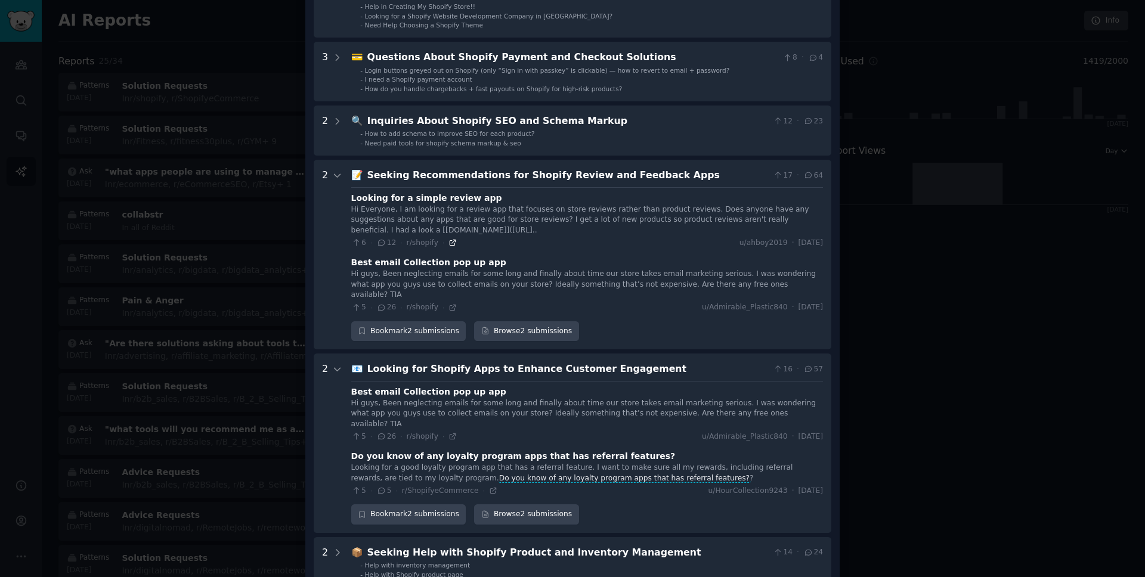
click at [450, 240] on icon at bounding box center [452, 242] width 5 height 5
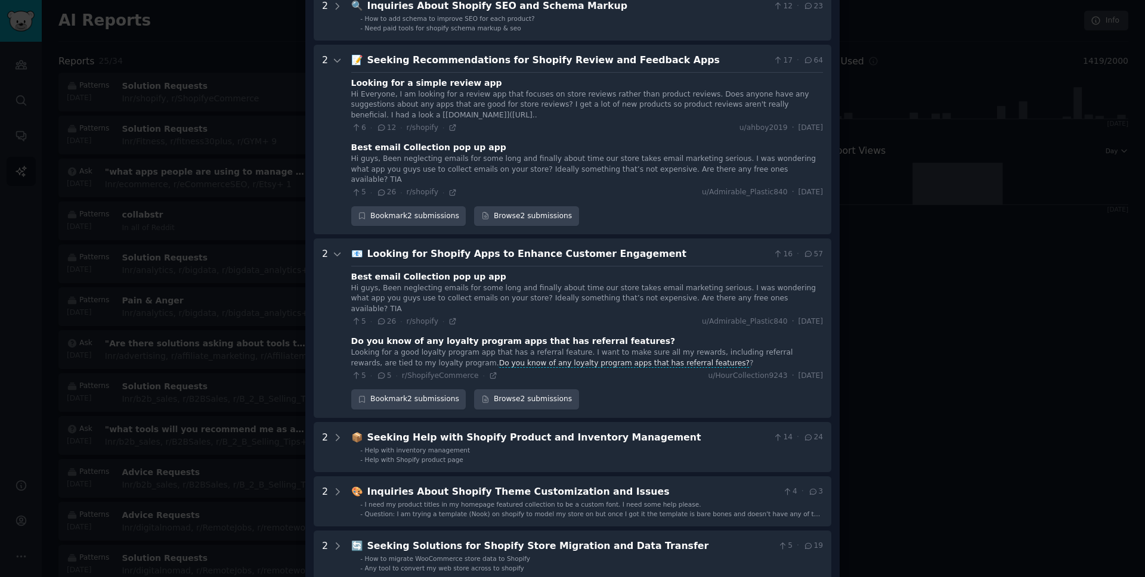
scroll to position [359, 0]
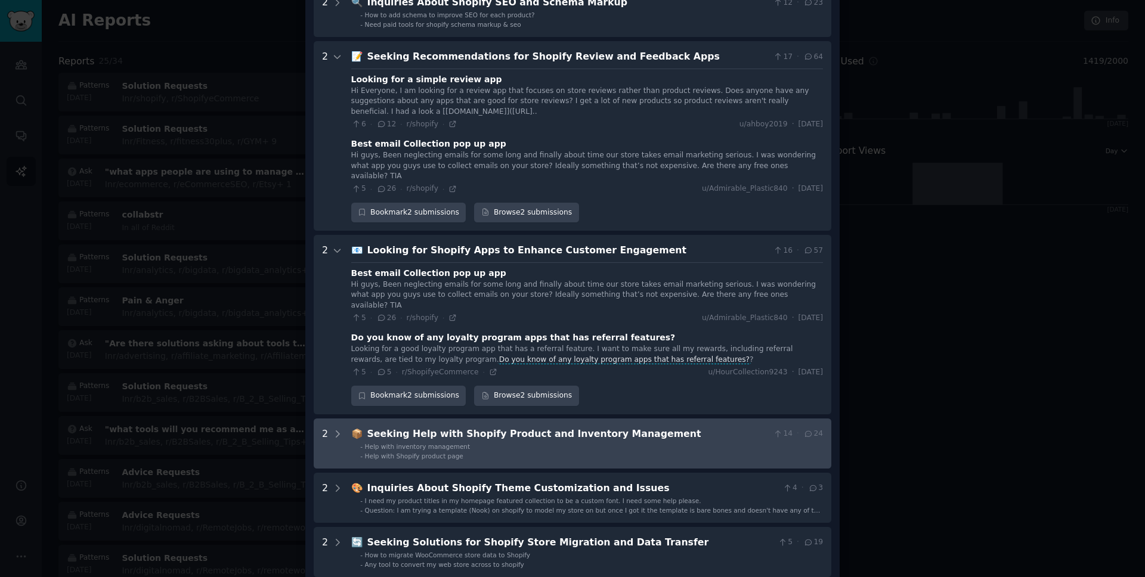
click at [512, 427] on div "Seeking Help with Shopify Product and Inventory Management" at bounding box center [567, 434] width 401 height 15
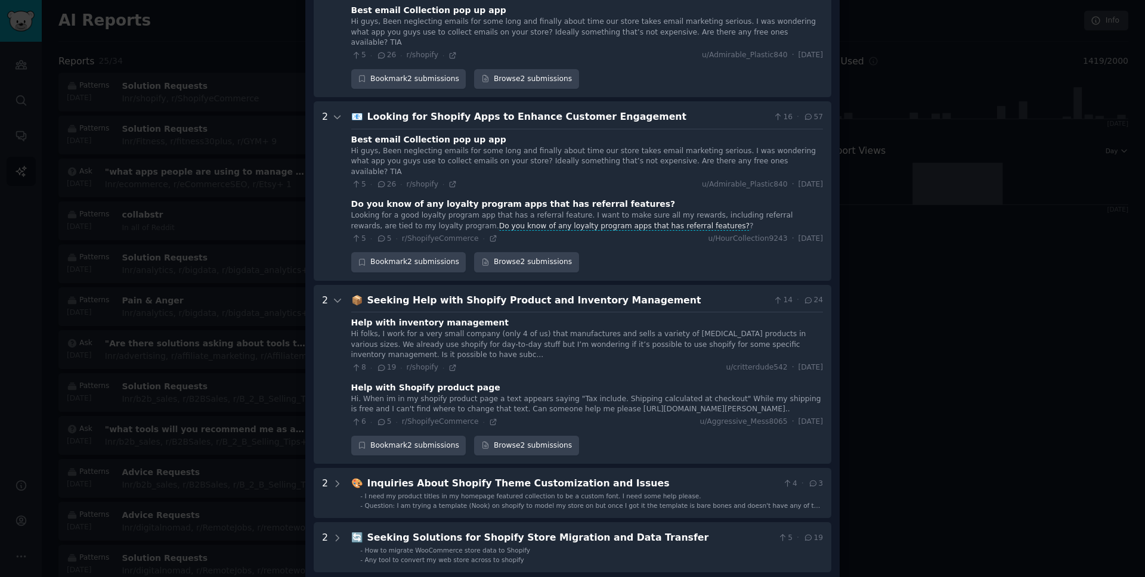
scroll to position [499, 0]
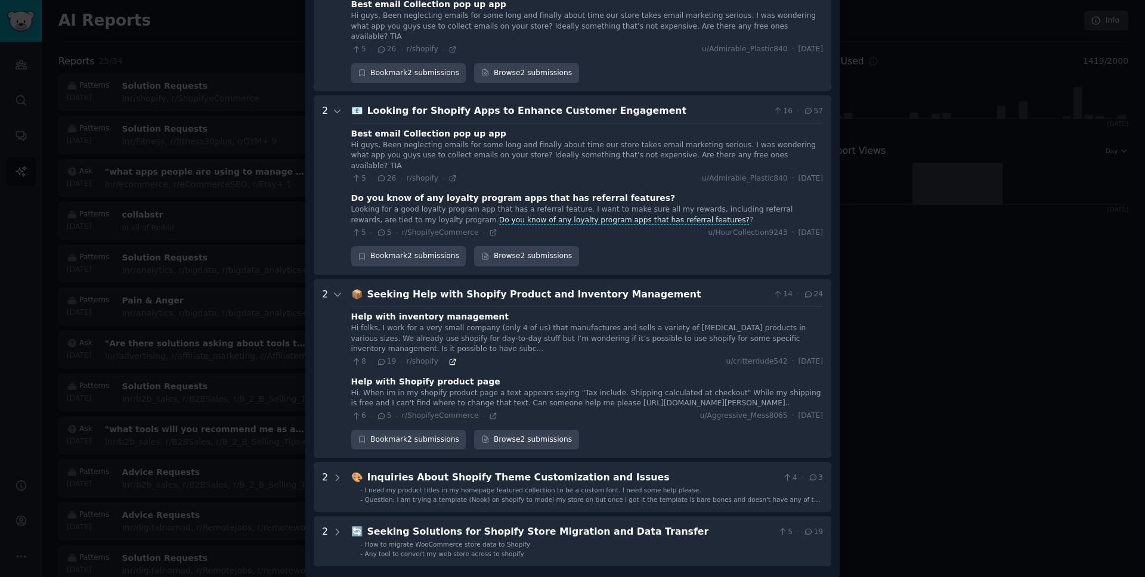
click at [450, 358] on icon at bounding box center [452, 362] width 8 height 8
